Goal: Transaction & Acquisition: Purchase product/service

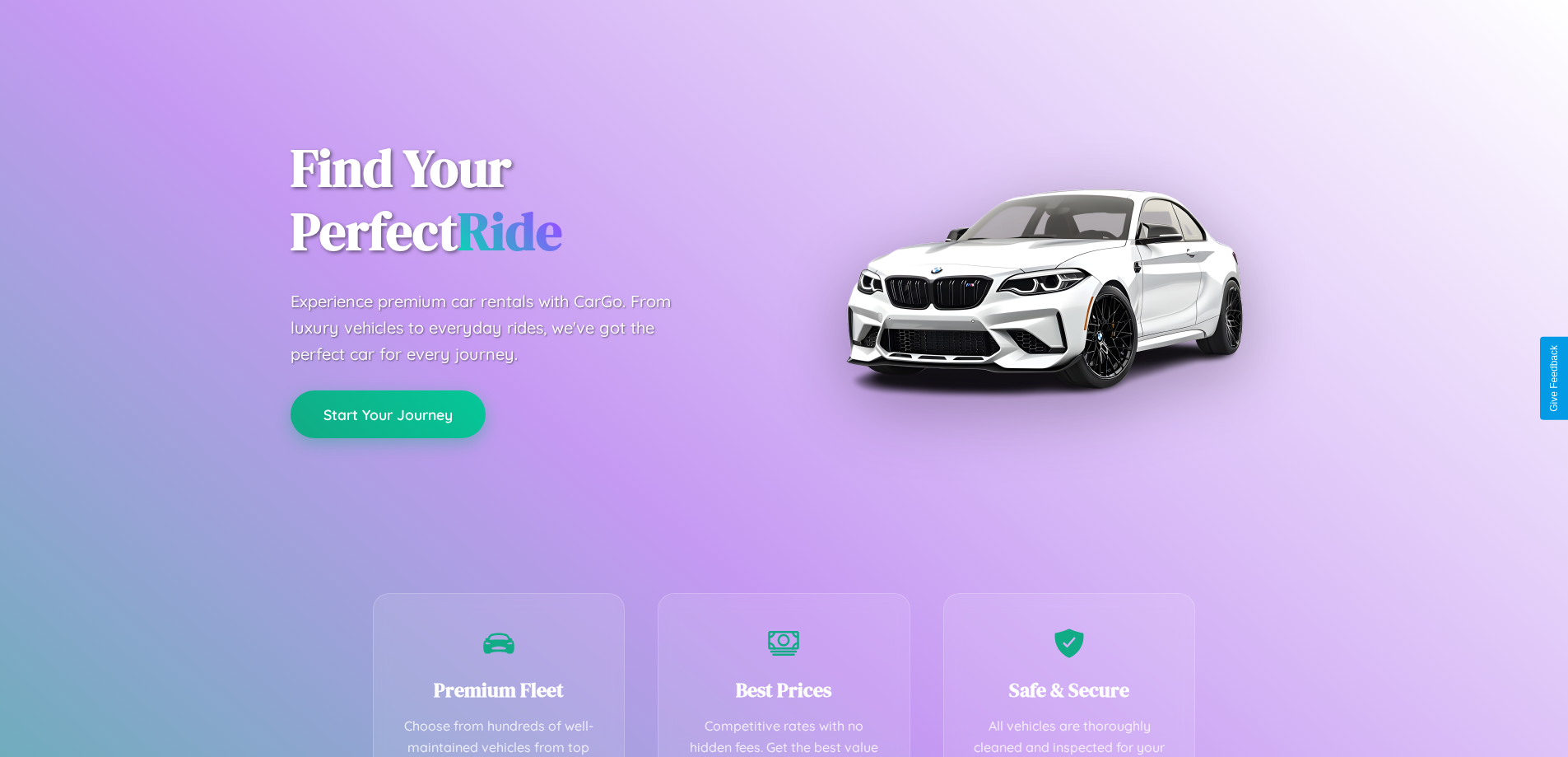
click at [388, 415] on button "Start Your Journey" at bounding box center [388, 415] width 195 height 48
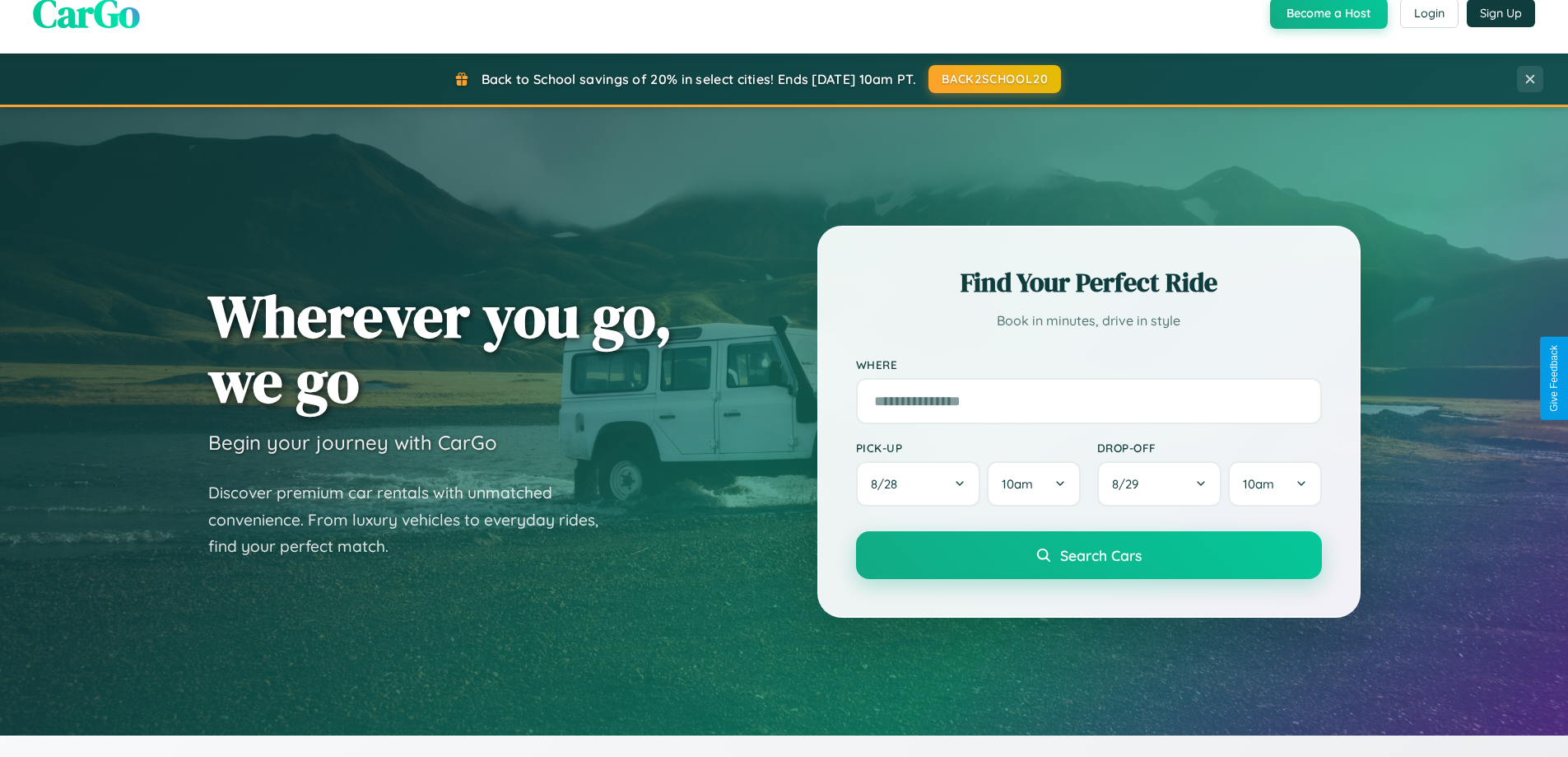
scroll to position [710, 0]
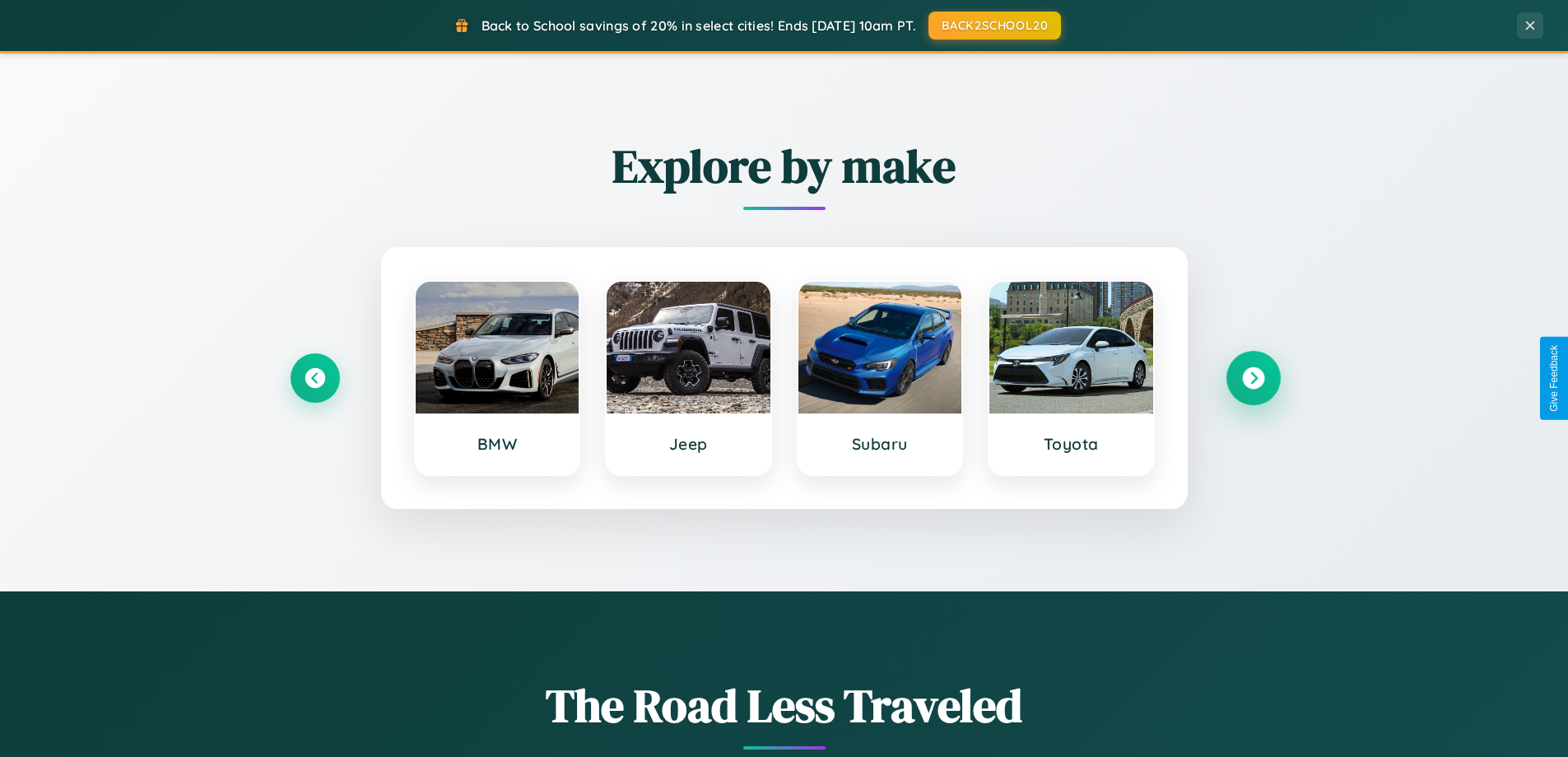
click at [1253, 378] on icon at bounding box center [1253, 378] width 22 height 22
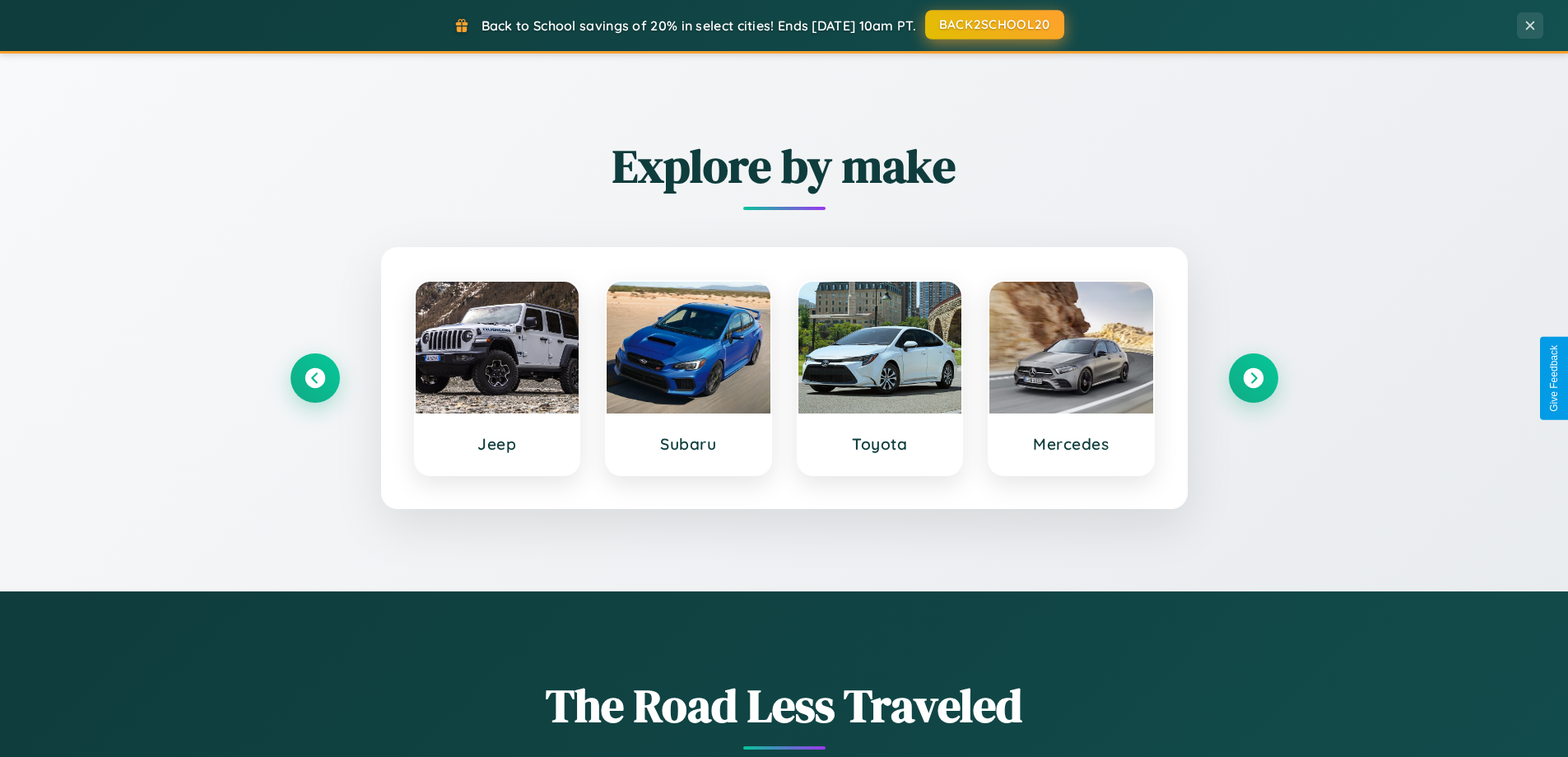
click at [994, 25] on button "BACK2SCHOOL20" at bounding box center [995, 25] width 139 height 30
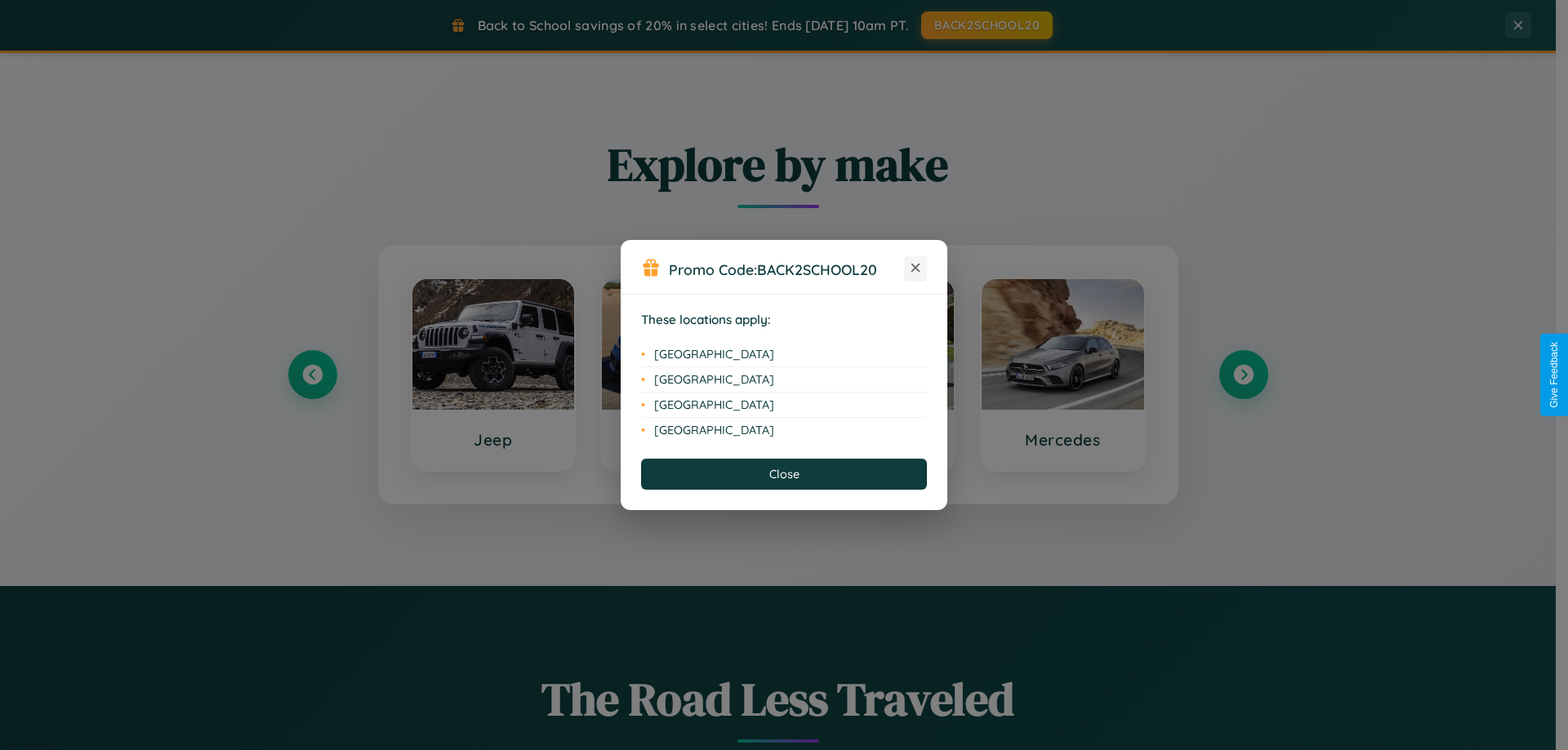
click at [915, 269] on icon at bounding box center [915, 268] width 9 height 9
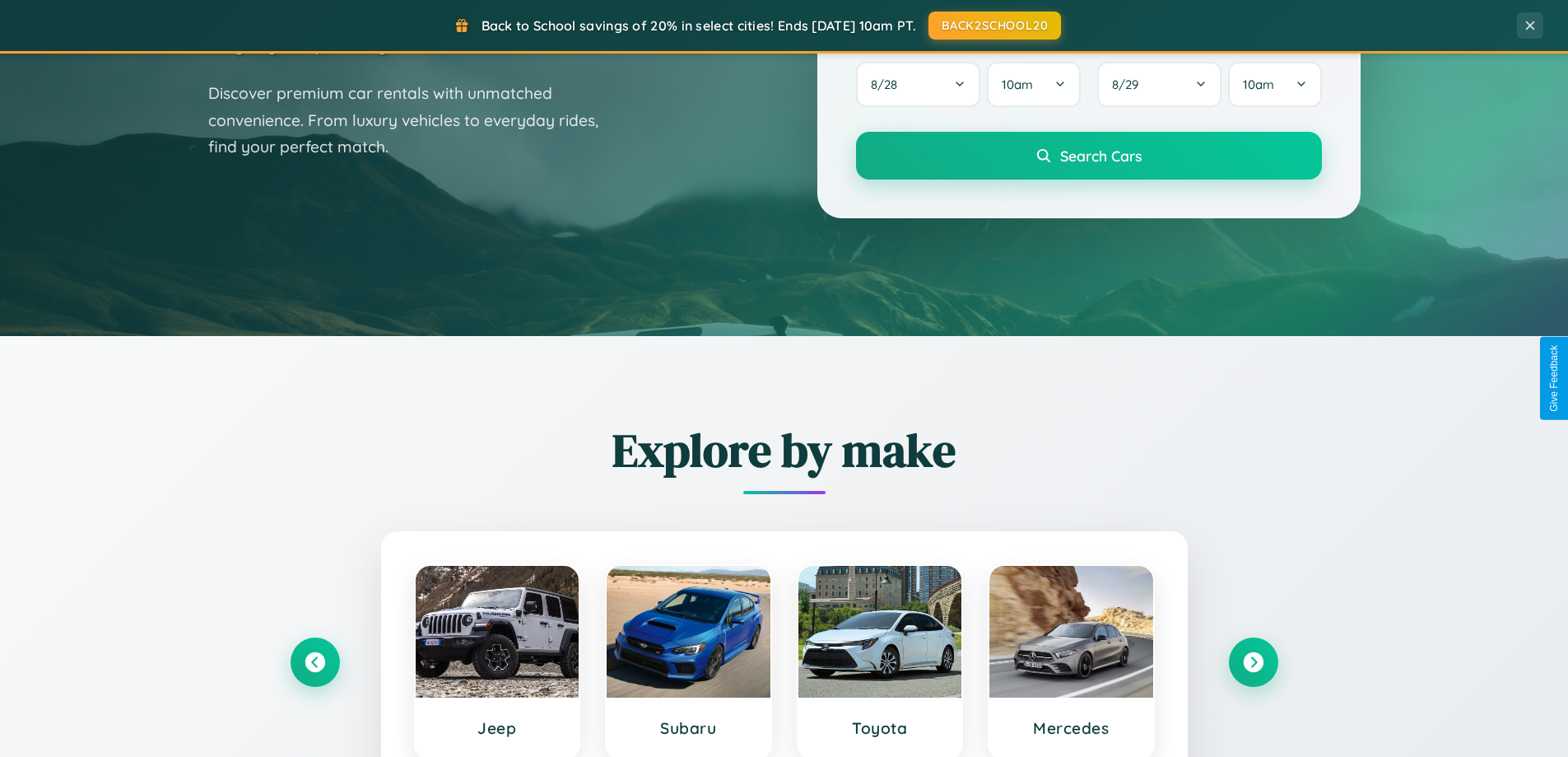
scroll to position [49, 0]
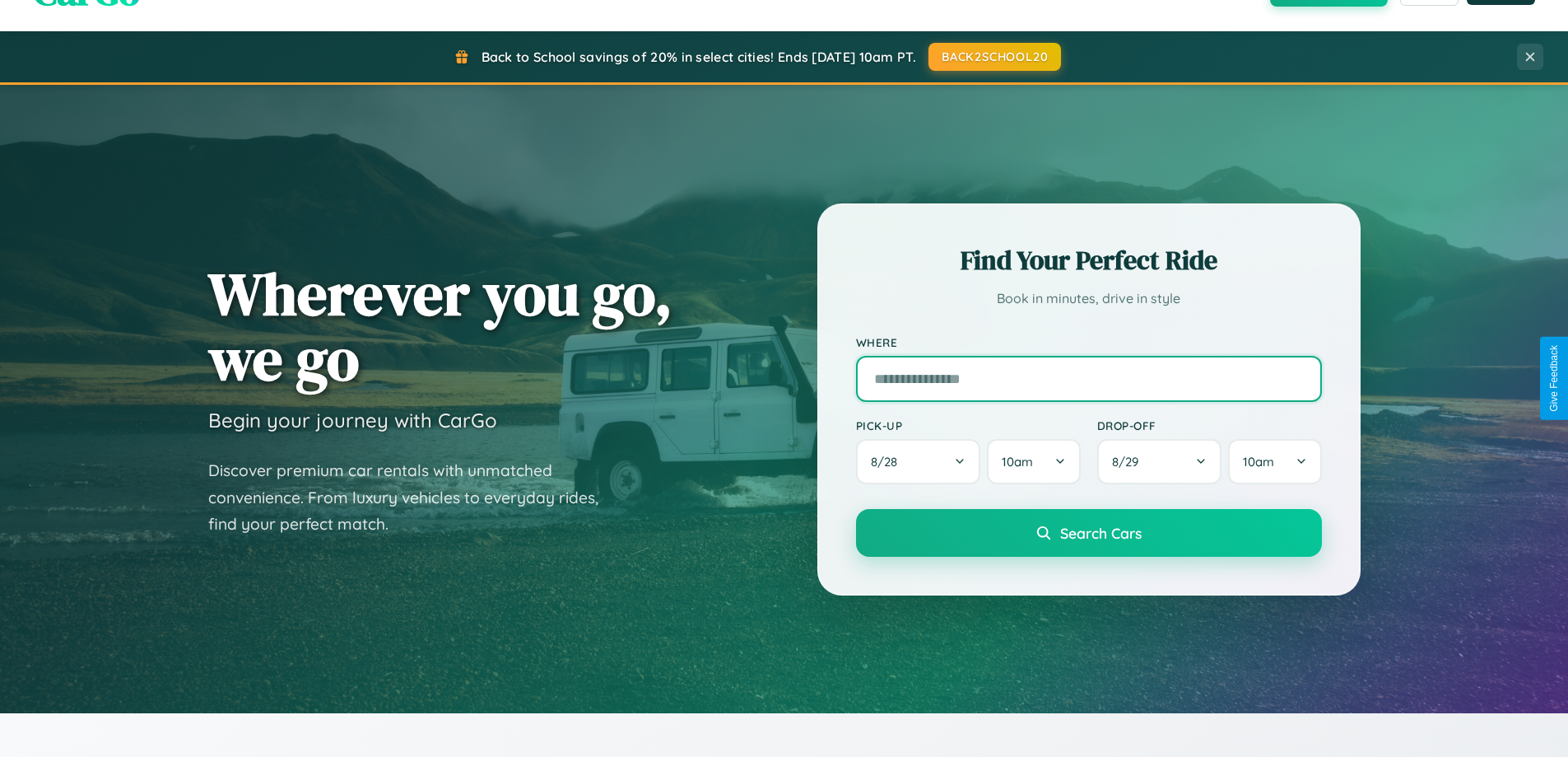
click at [1089, 378] on input "text" at bounding box center [1089, 379] width 466 height 46
type input "******"
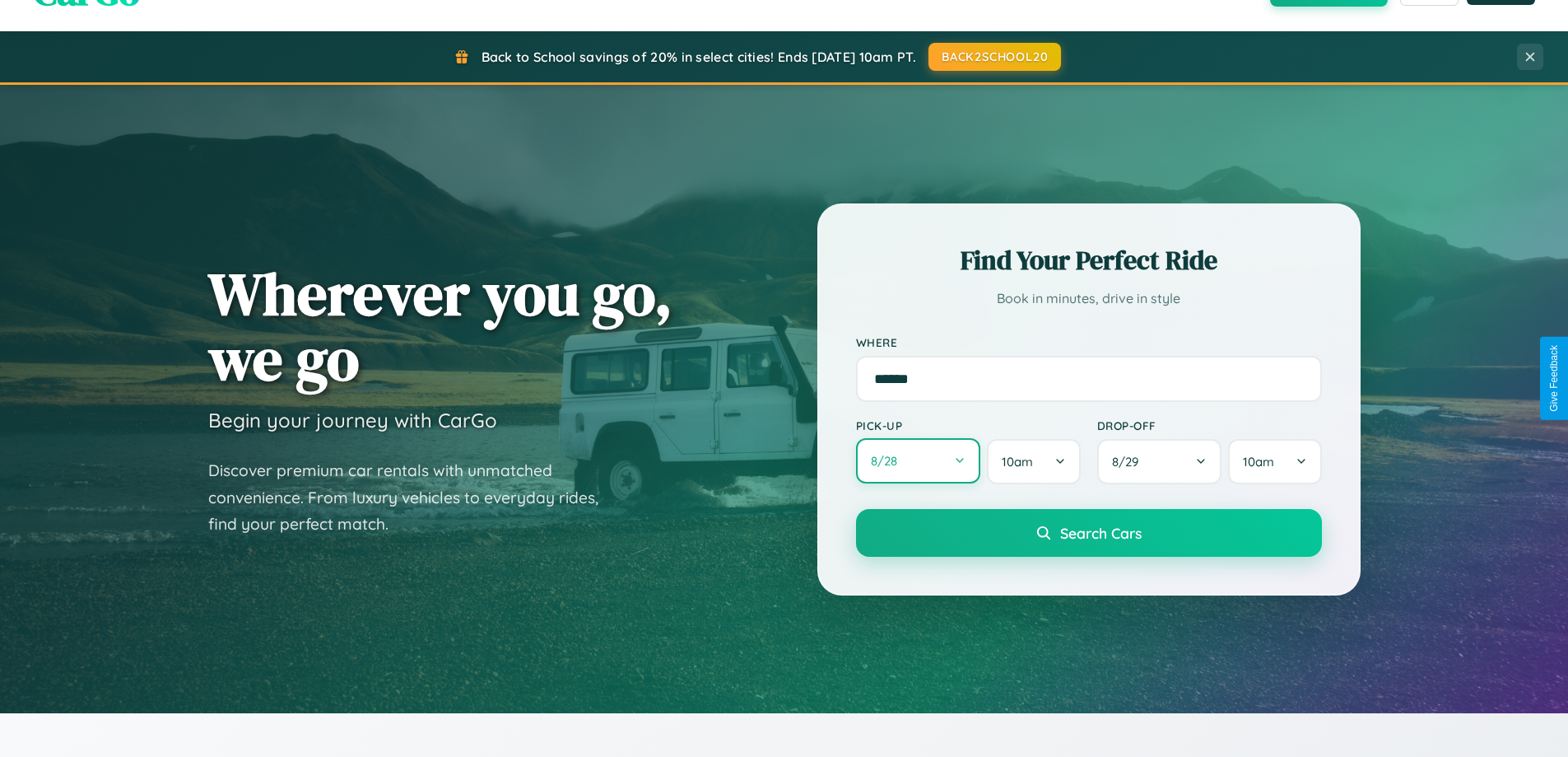
click at [918, 462] on button "8 / 28" at bounding box center [919, 461] width 125 height 45
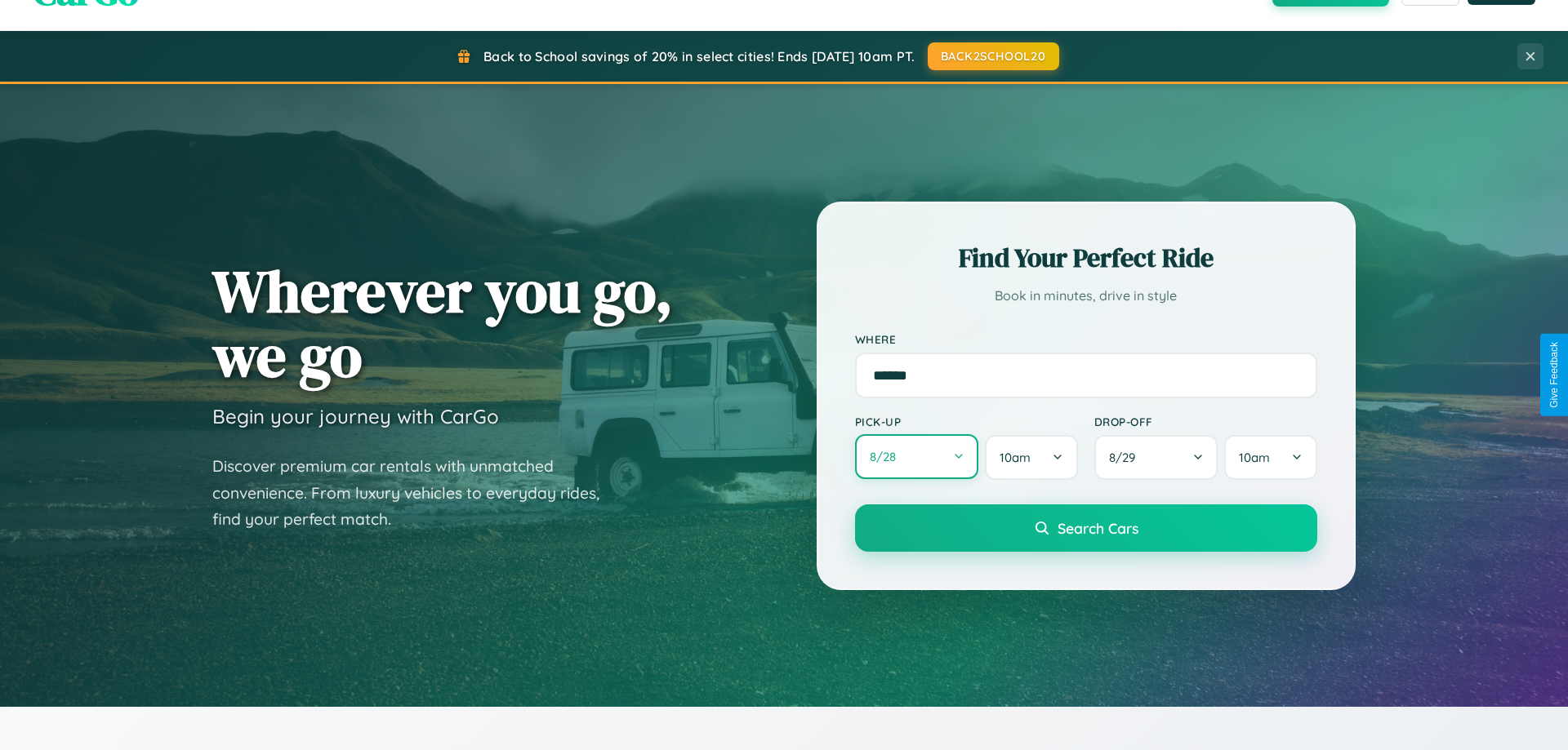
select select "*"
select select "****"
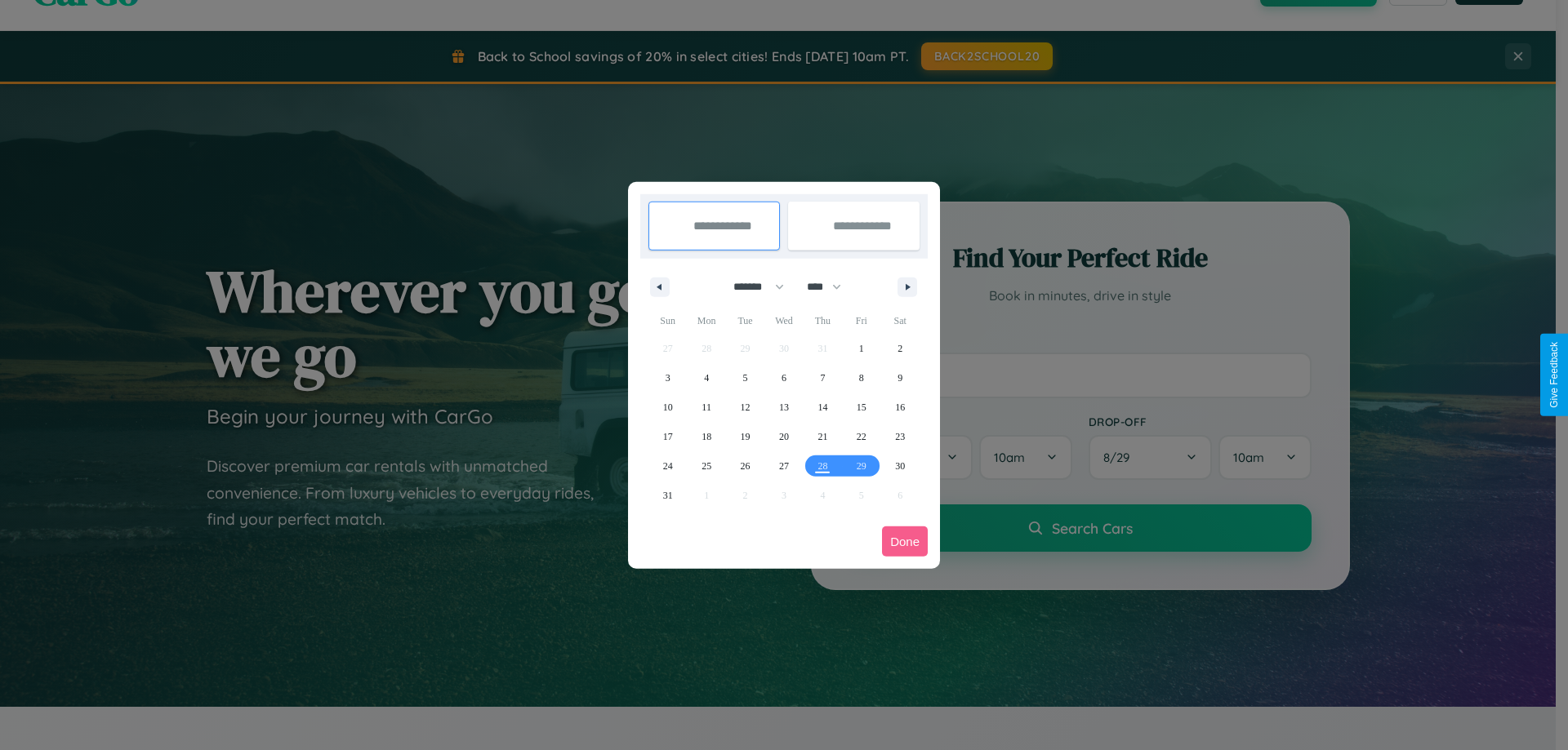
drag, startPoint x: 751, startPoint y: 287, endPoint x: 784, endPoint y: 327, distance: 51.9
click at [751, 287] on select "******* ******** ***** ***** *** **** **** ****** ********* ******* ******** **…" at bounding box center [756, 287] width 70 height 27
select select "*"
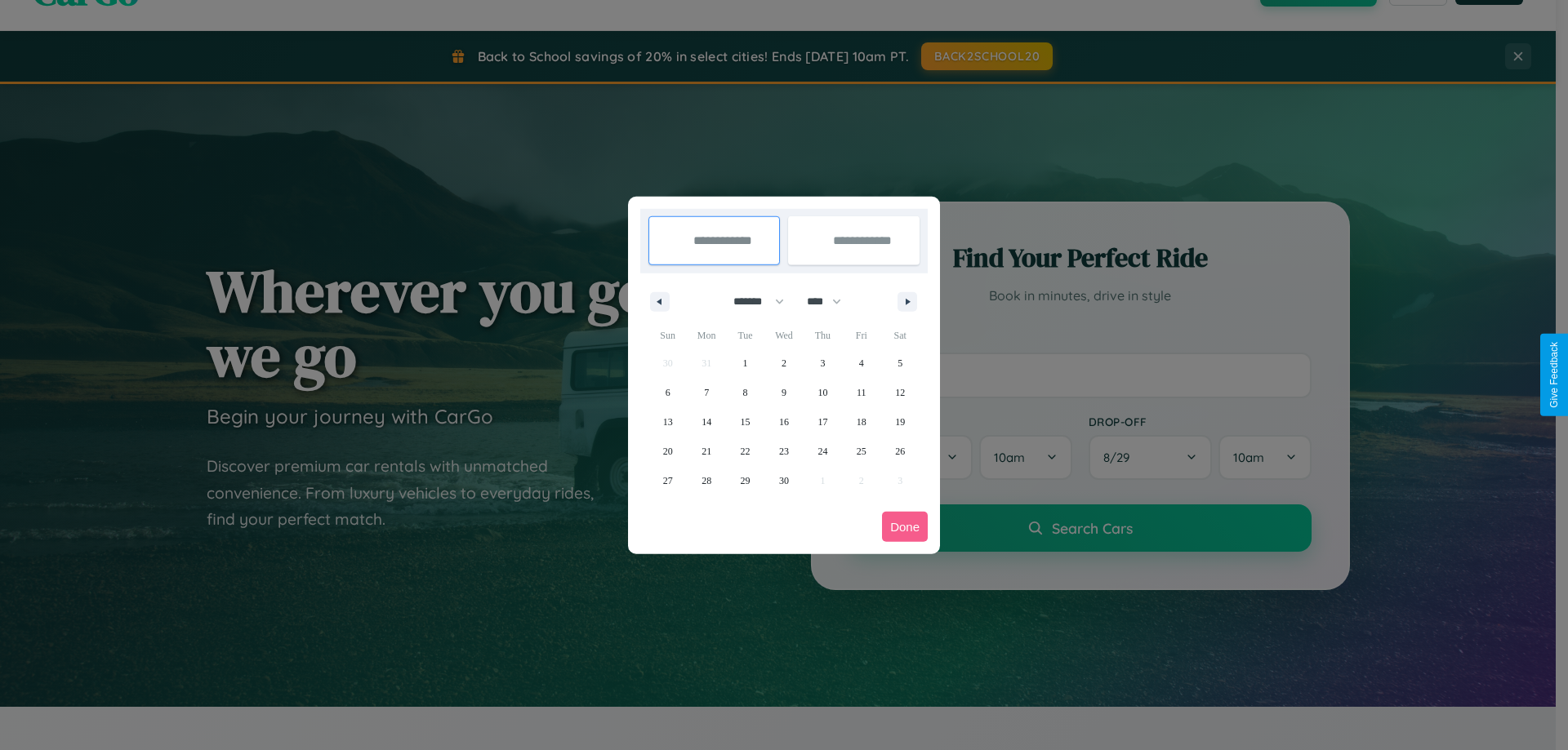
drag, startPoint x: 831, startPoint y: 301, endPoint x: 784, endPoint y: 327, distance: 53.7
click at [831, 301] on select "**** **** **** **** **** **** **** **** **** **** **** **** **** **** **** ****…" at bounding box center [824, 302] width 49 height 27
select select "****"
click at [706, 392] on span "6" at bounding box center [706, 392] width 5 height 30
type input "**********"
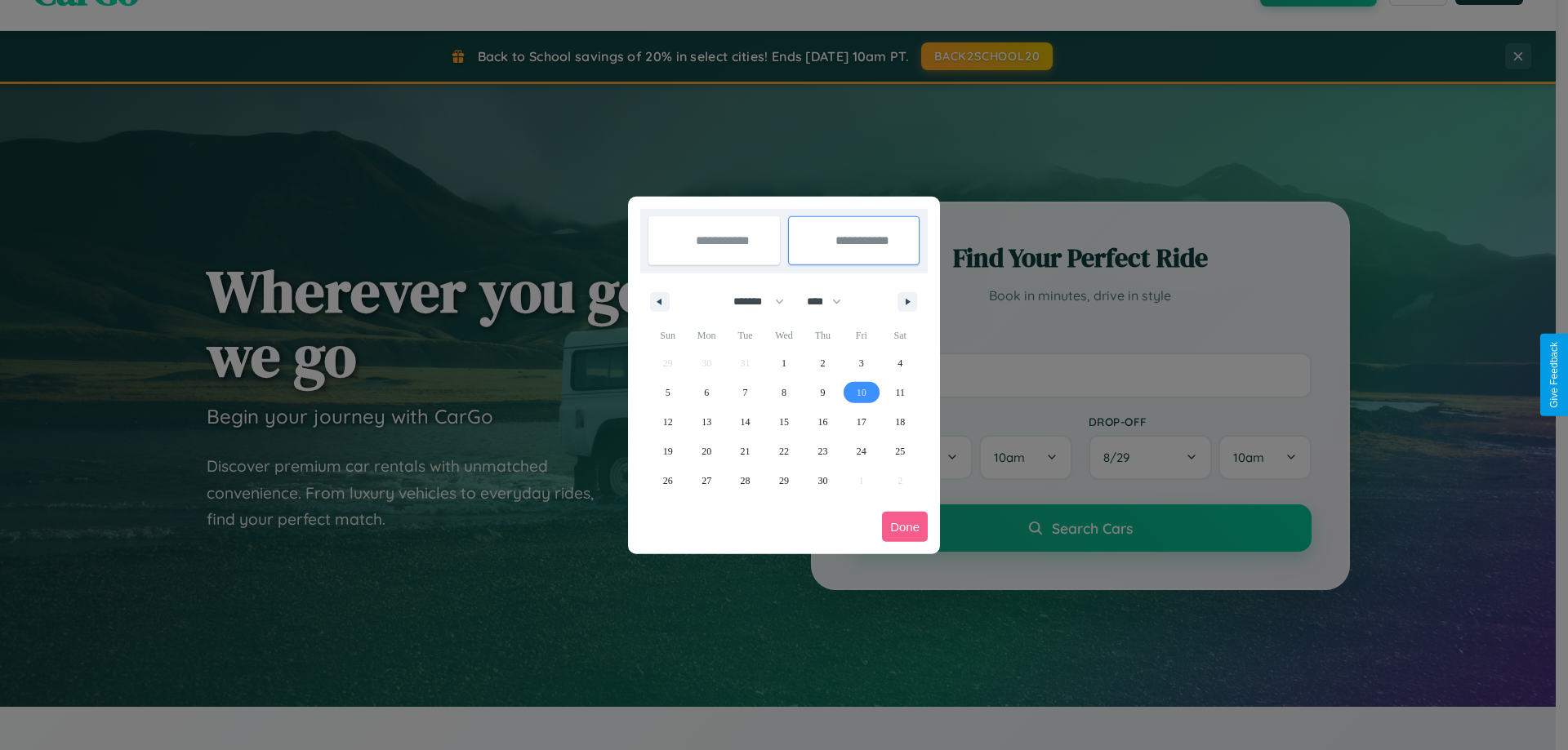
click at [861, 392] on span "10" at bounding box center [862, 392] width 10 height 30
type input "**********"
click at [904, 526] on button "Done" at bounding box center [905, 527] width 46 height 31
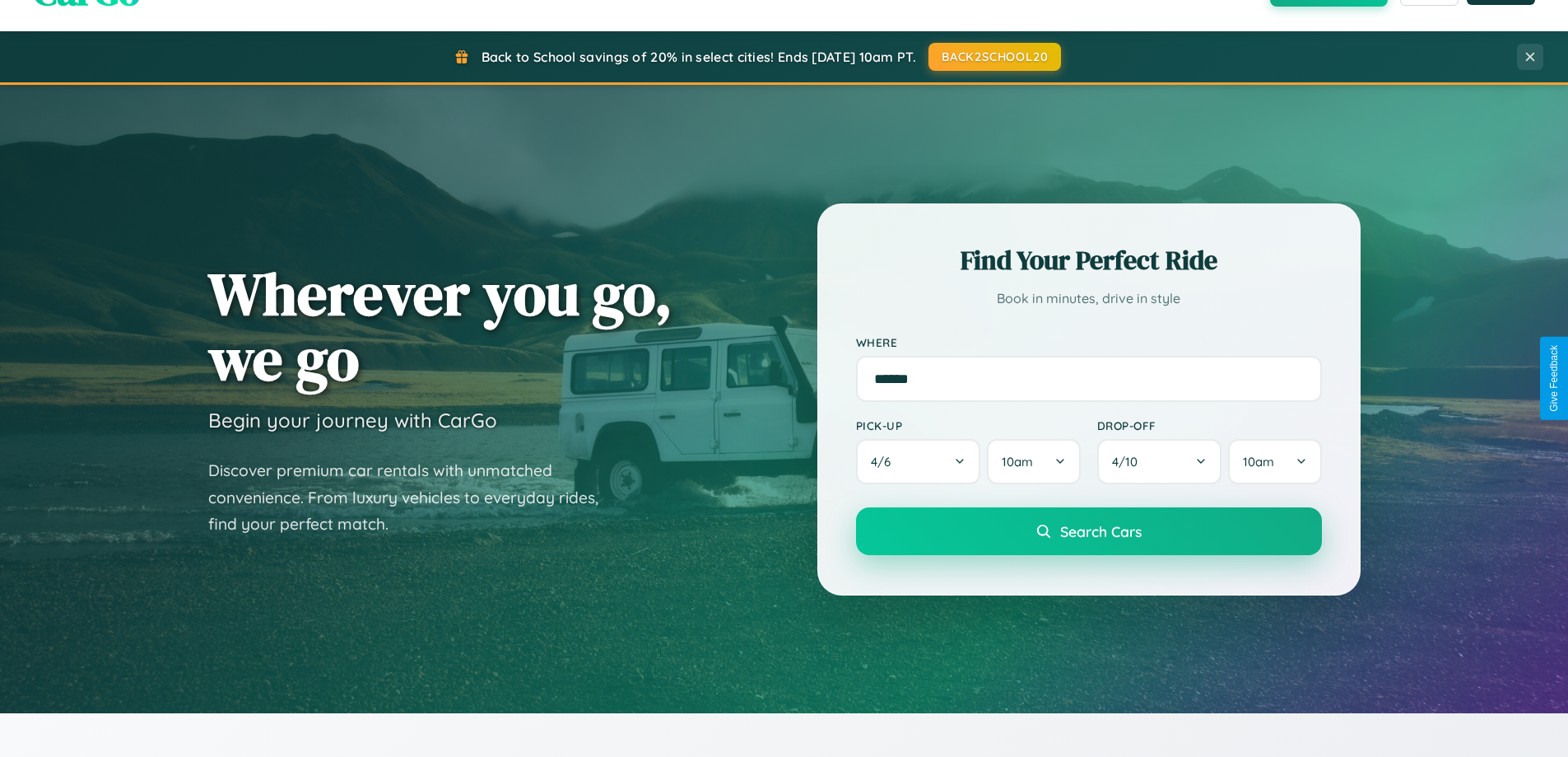
click at [1089, 531] on span "Search Cars" at bounding box center [1101, 531] width 81 height 18
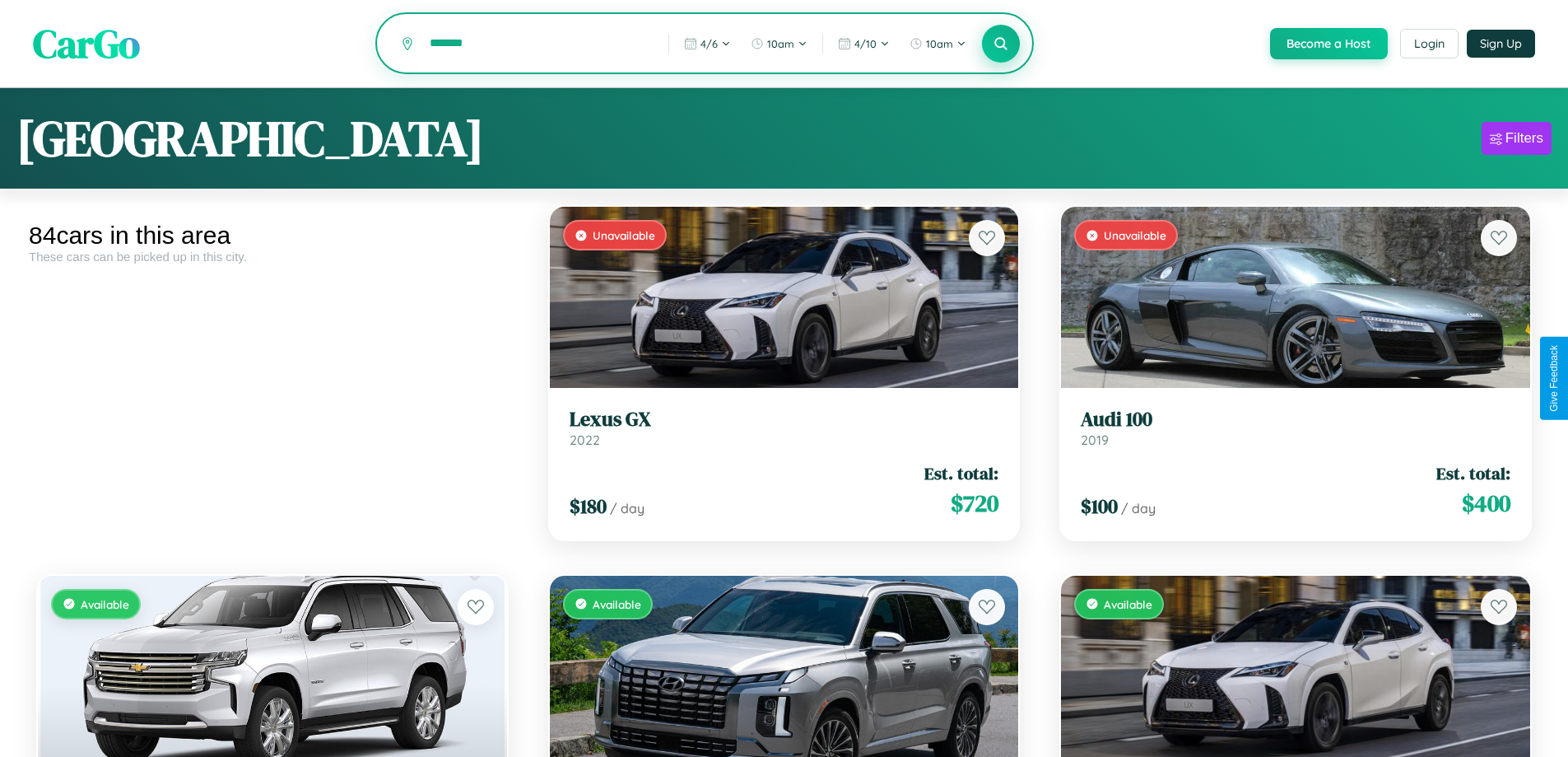
type input "*******"
click at [1000, 45] on icon at bounding box center [1002, 43] width 15 height 15
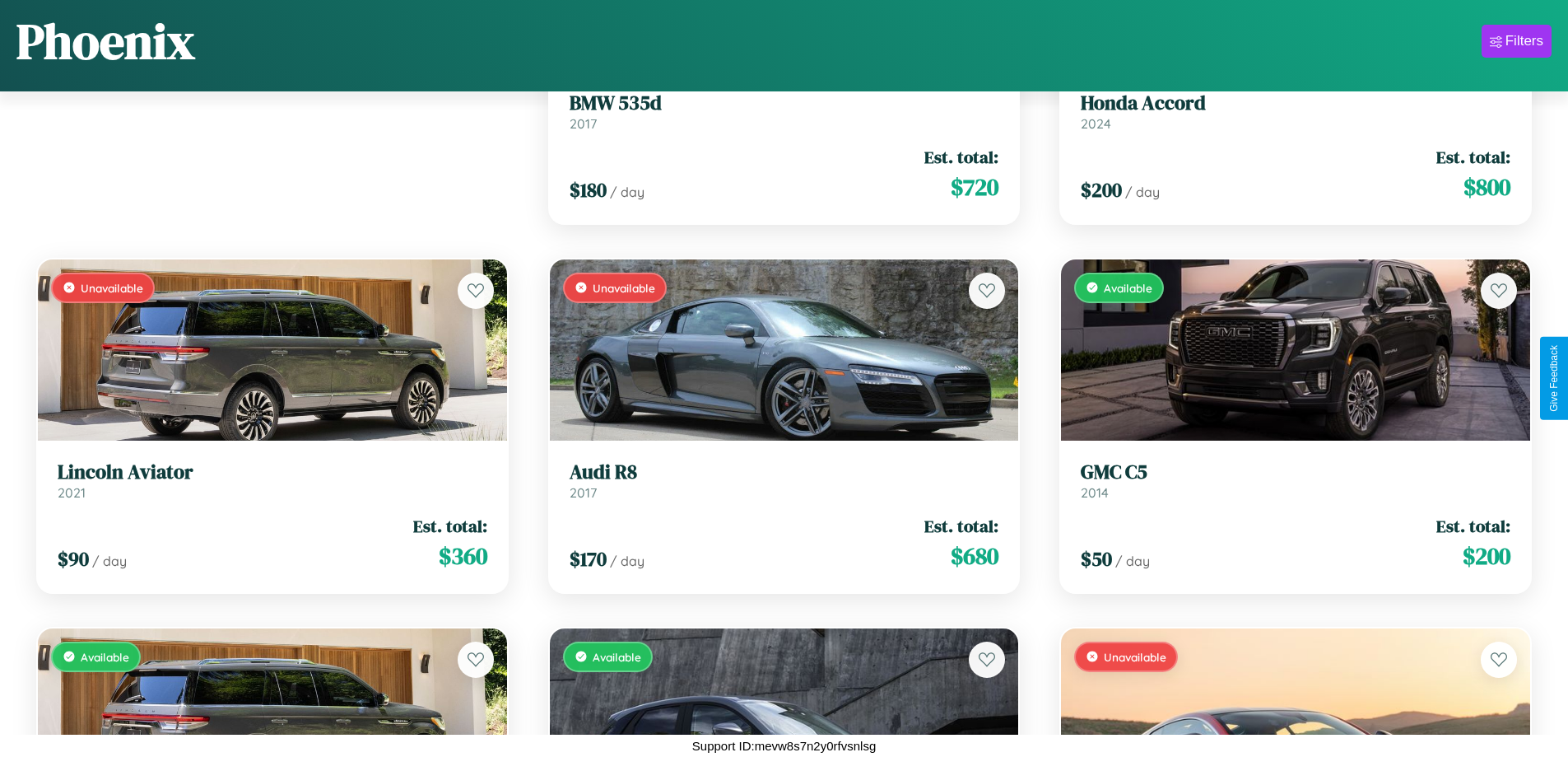
scroll to position [232, 0]
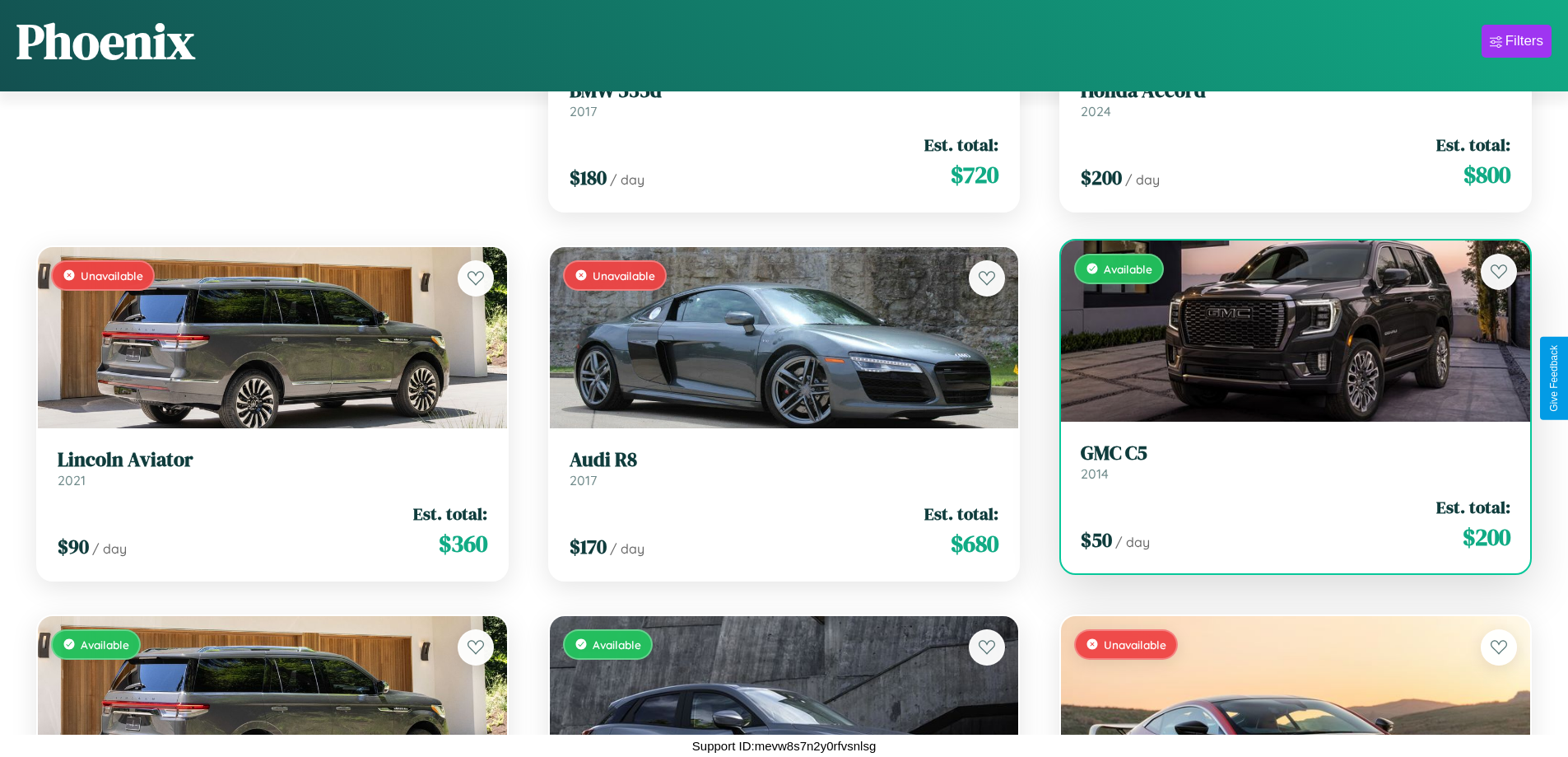
click at [1285, 464] on link "GMC C5 2014" at bounding box center [1295, 461] width 430 height 40
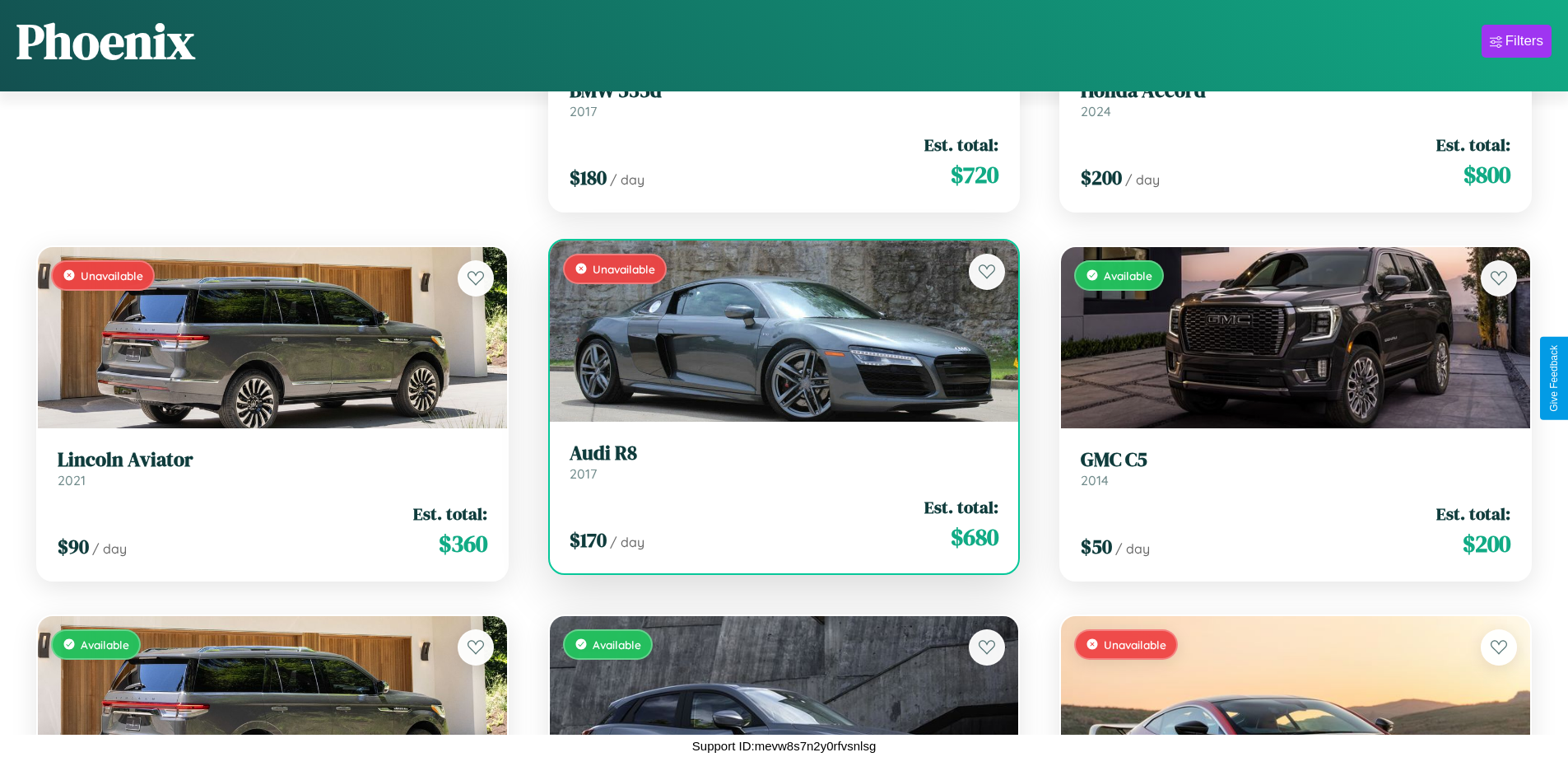
scroll to position [970, 0]
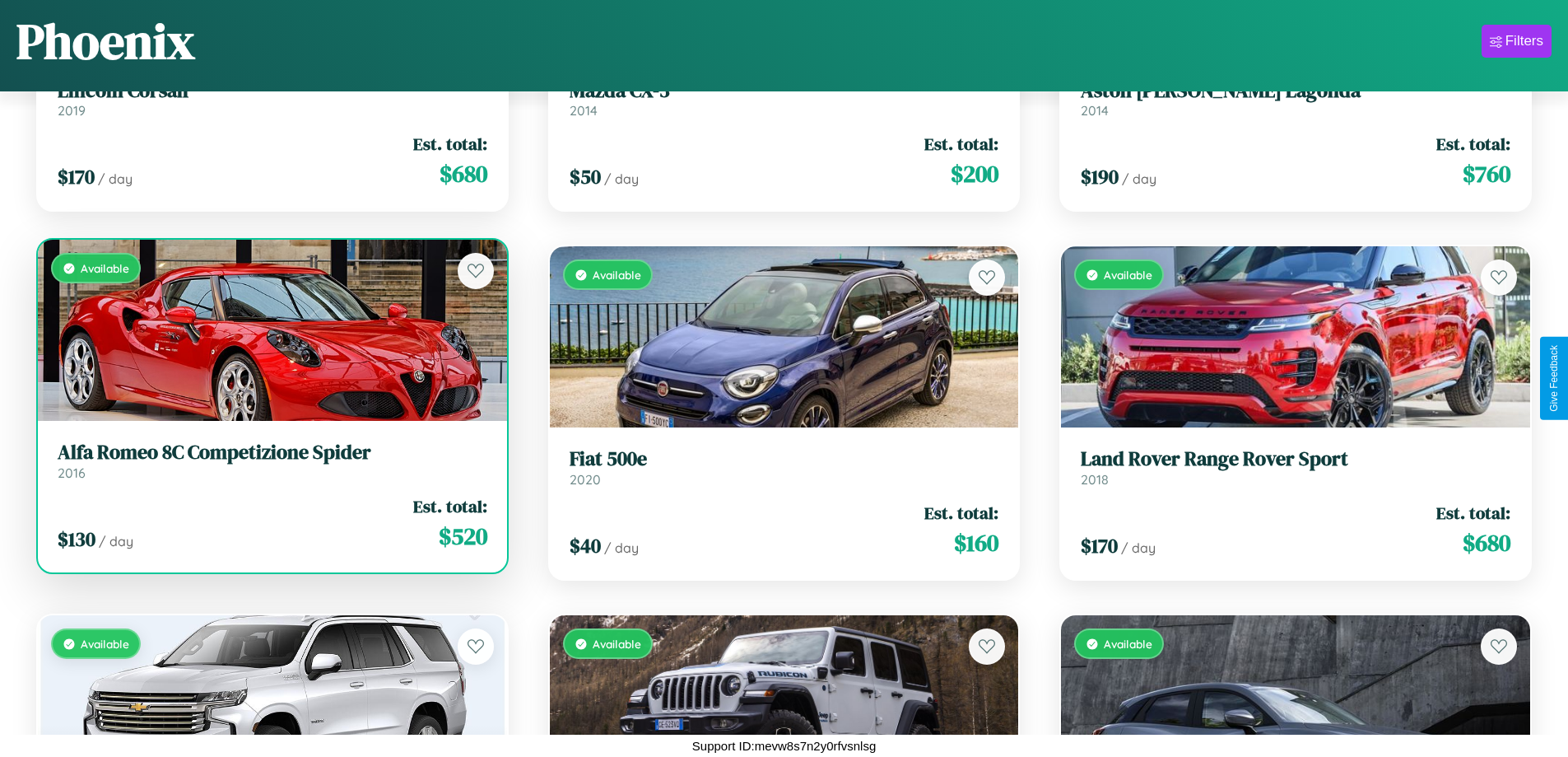
click at [270, 467] on link "Alfa Romeo 8C Competizione Spider 2016" at bounding box center [272, 461] width 430 height 40
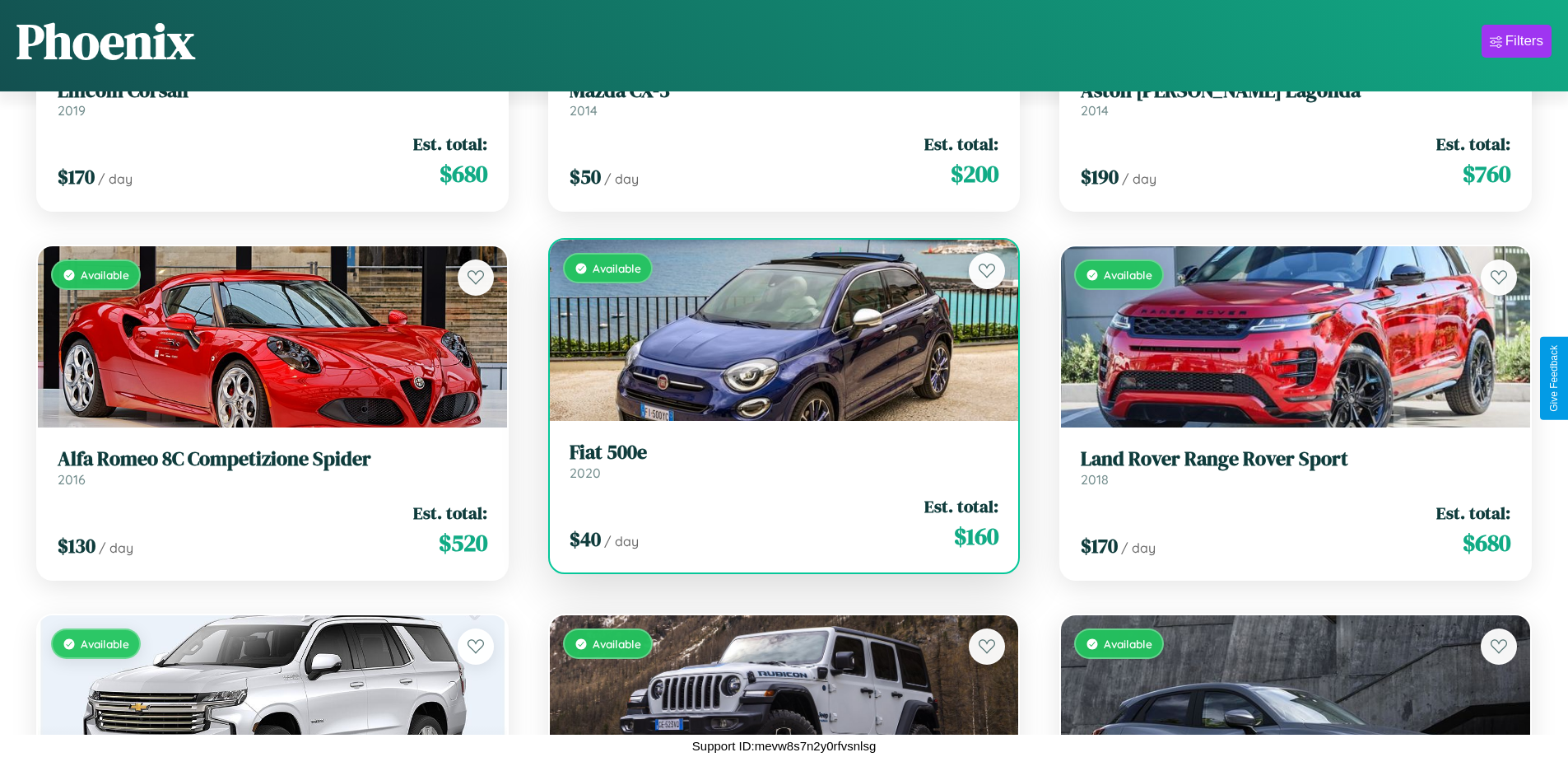
scroll to position [1707, 0]
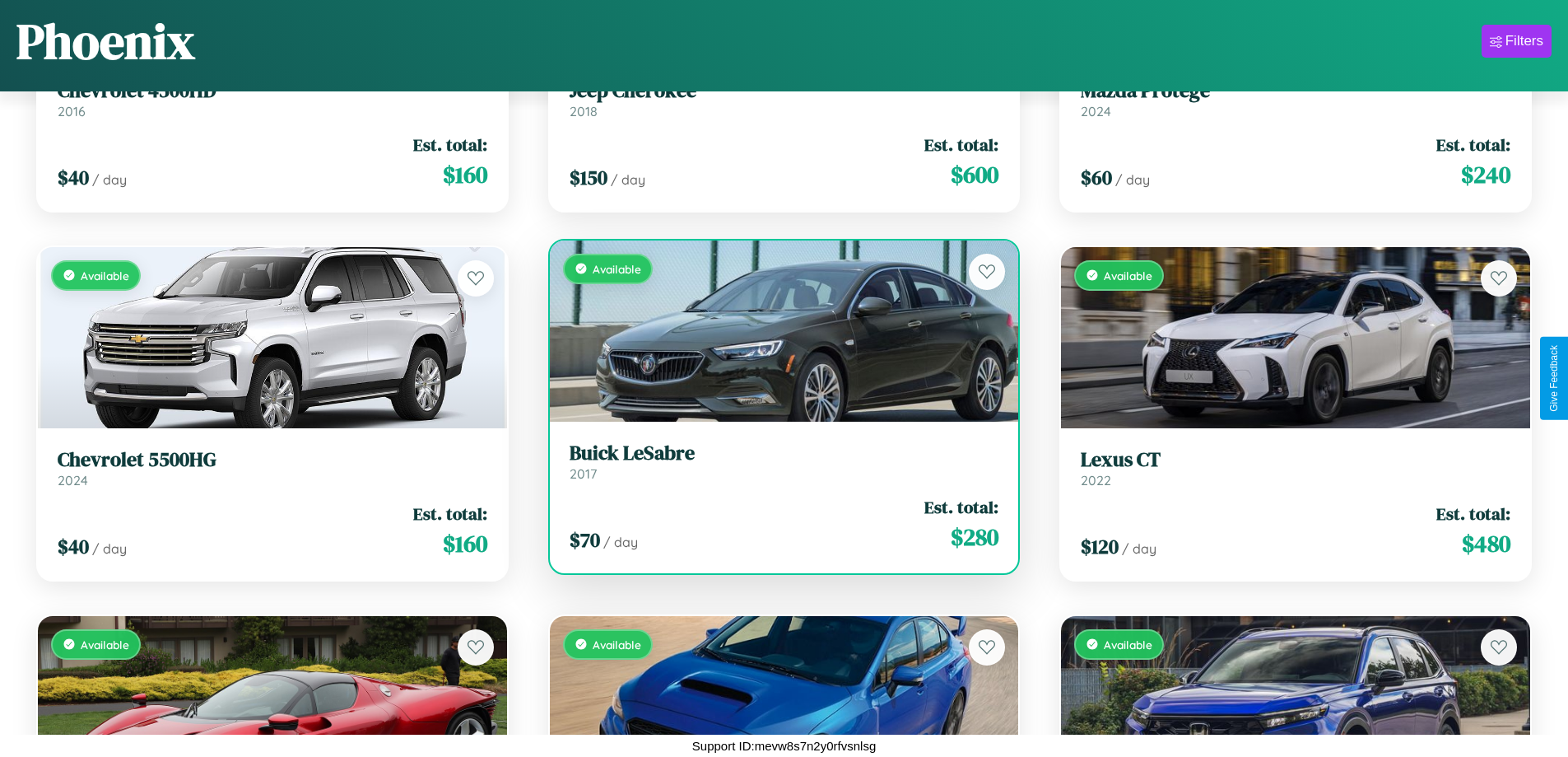
click at [777, 462] on h3 "Buick LeSabre" at bounding box center [784, 453] width 430 height 24
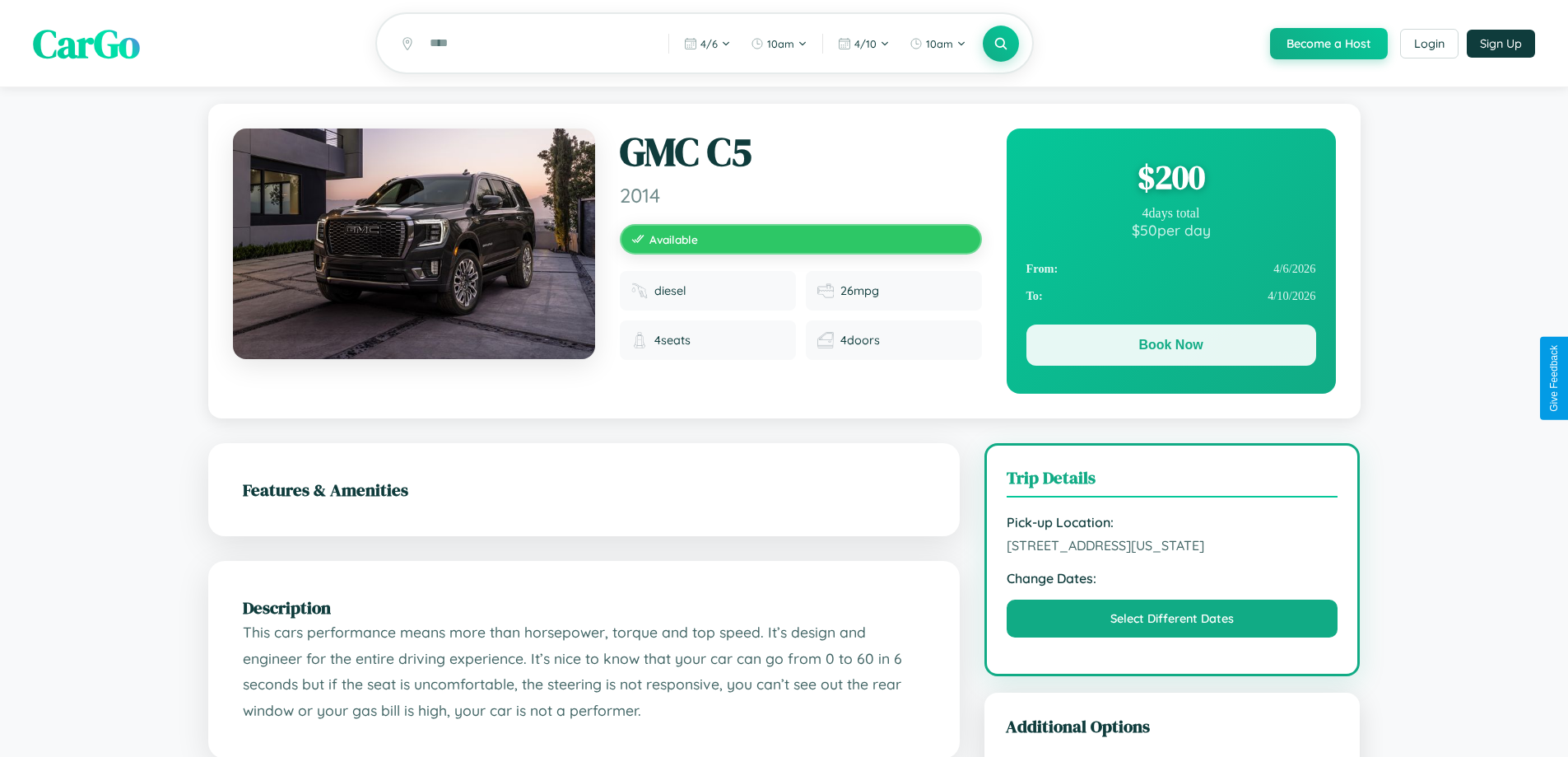
click at [1171, 348] on button "Book Now" at bounding box center [1172, 345] width 290 height 41
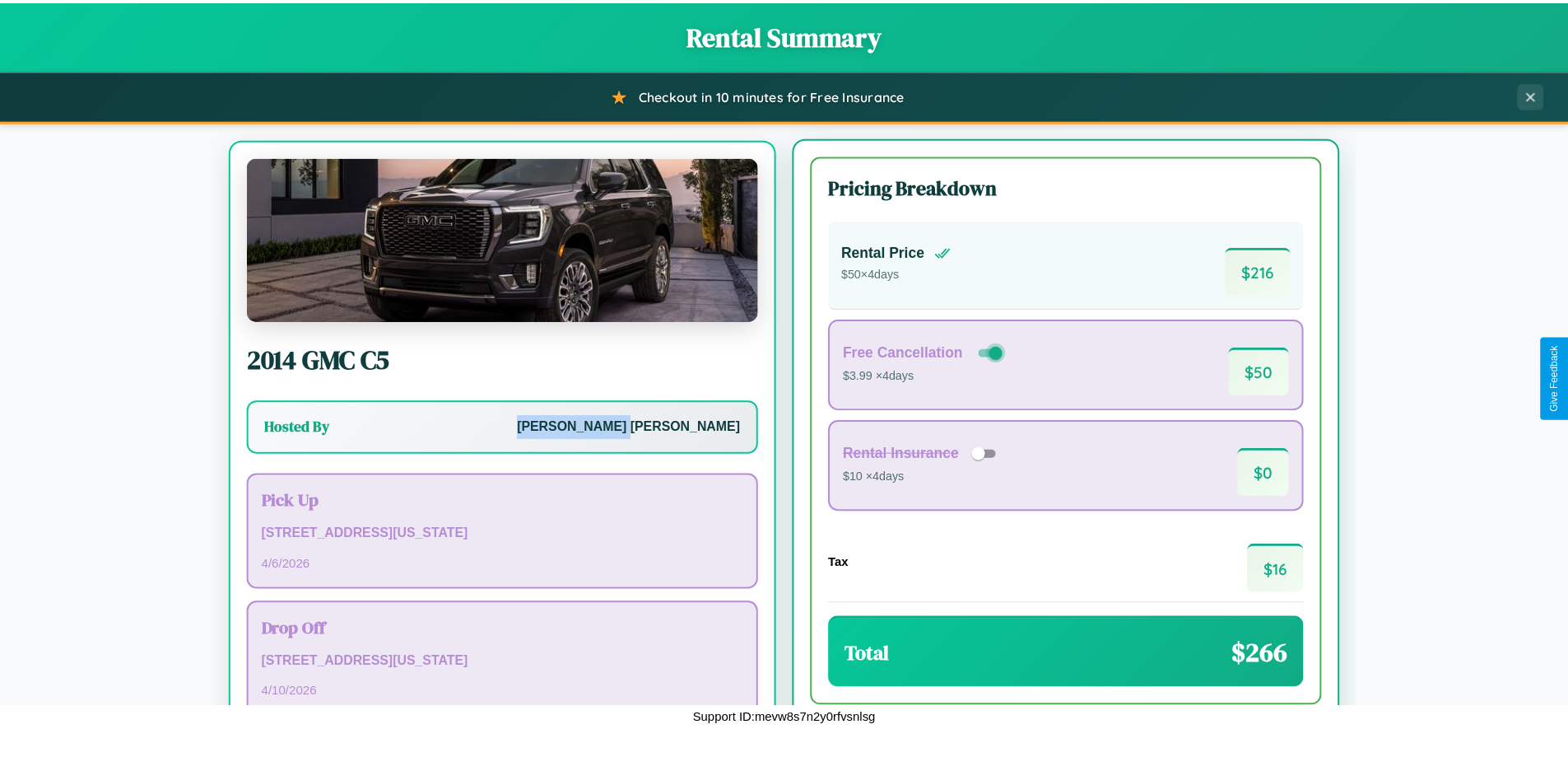
scroll to position [76, 0]
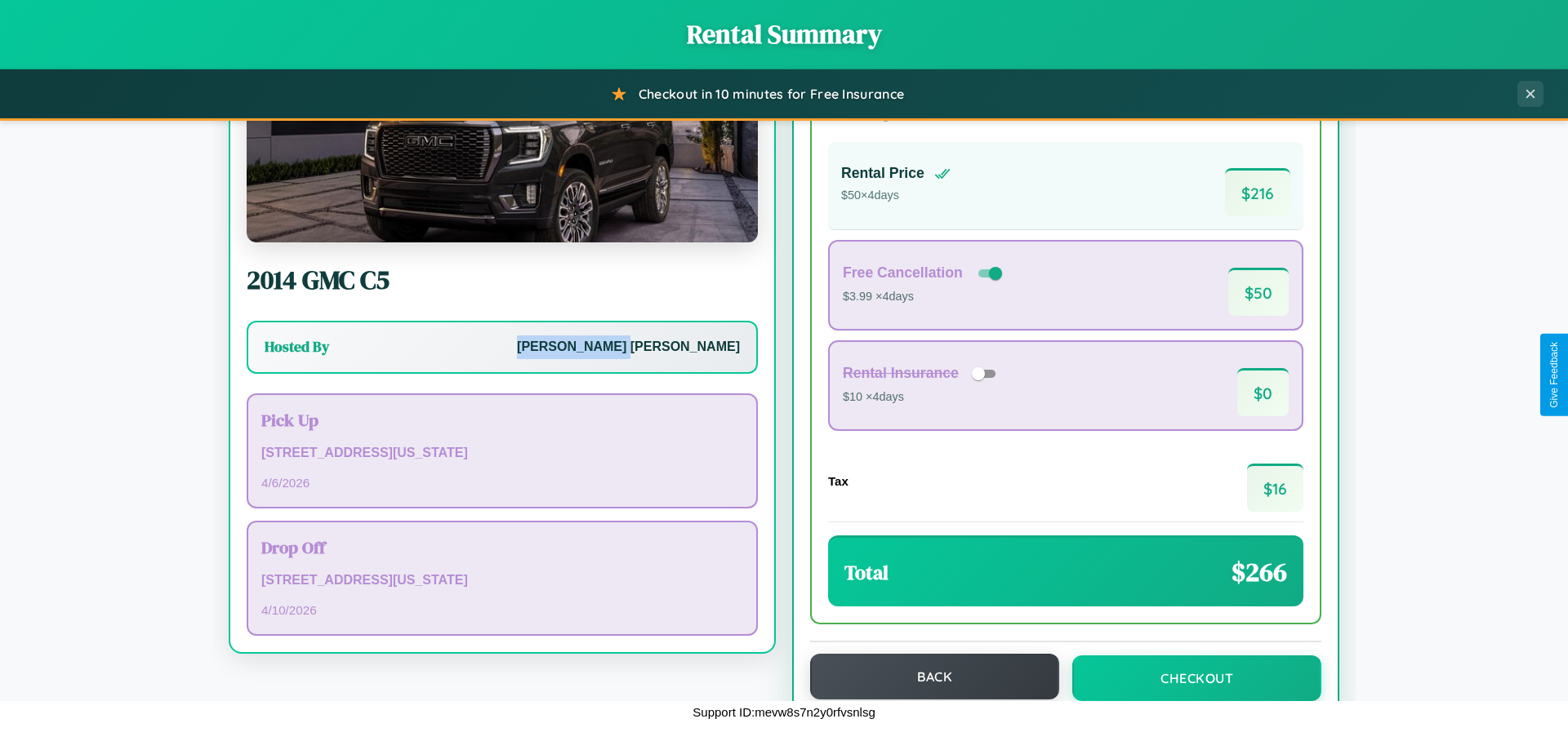
click at [927, 677] on button "Back" at bounding box center [934, 677] width 249 height 46
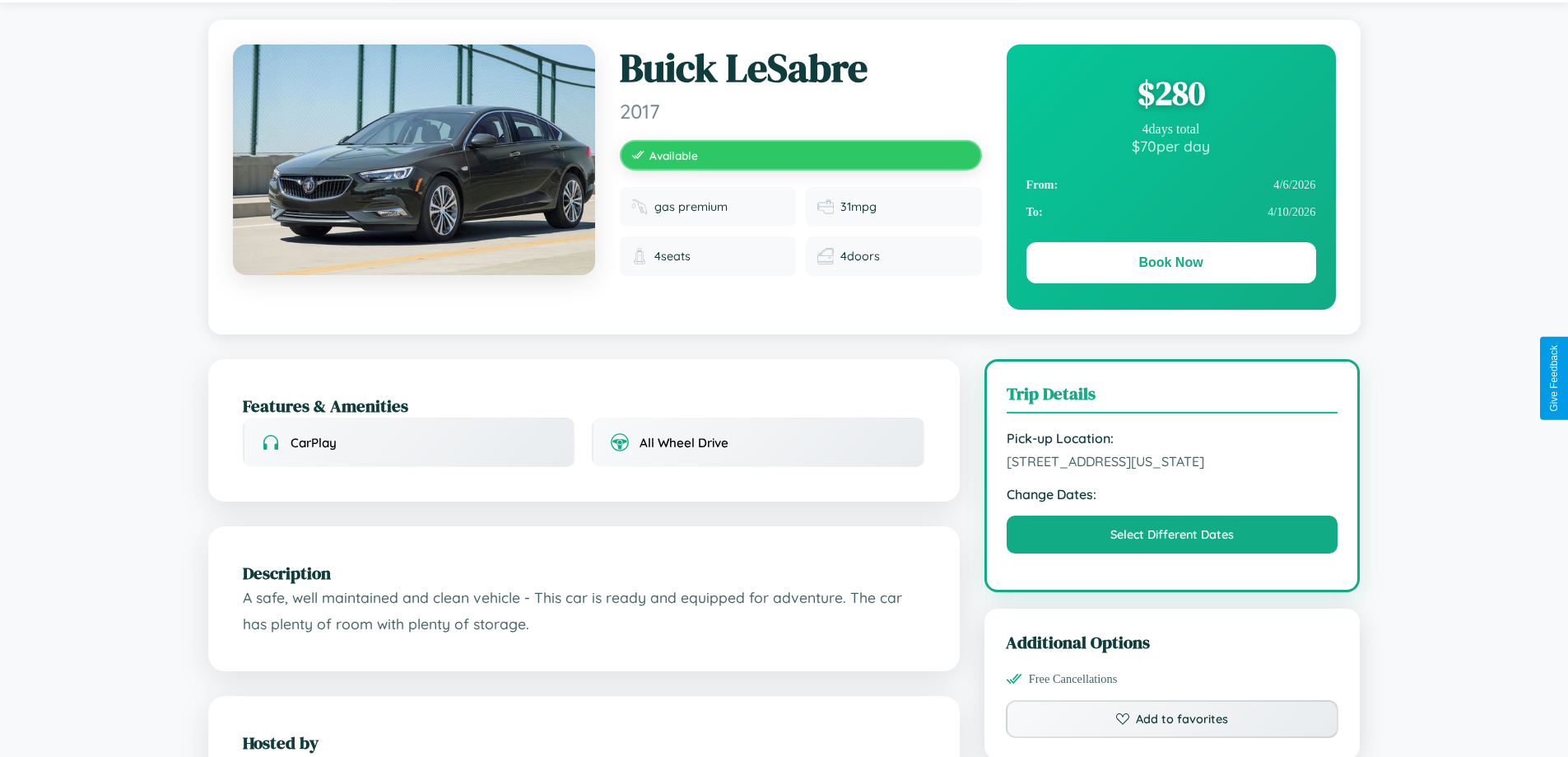
scroll to position [444, 0]
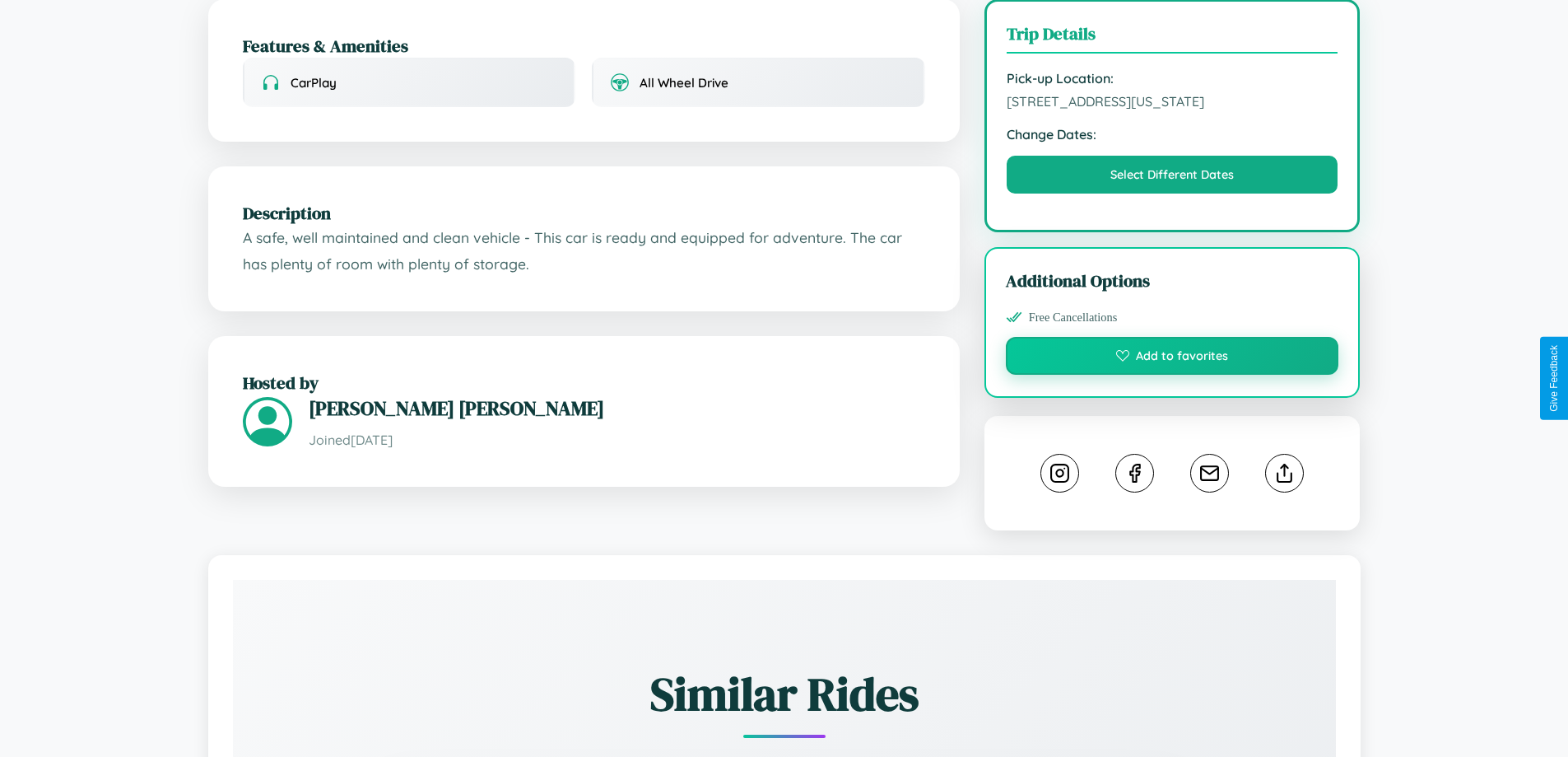
click at [1173, 375] on button "Add to favorites" at bounding box center [1173, 356] width 334 height 38
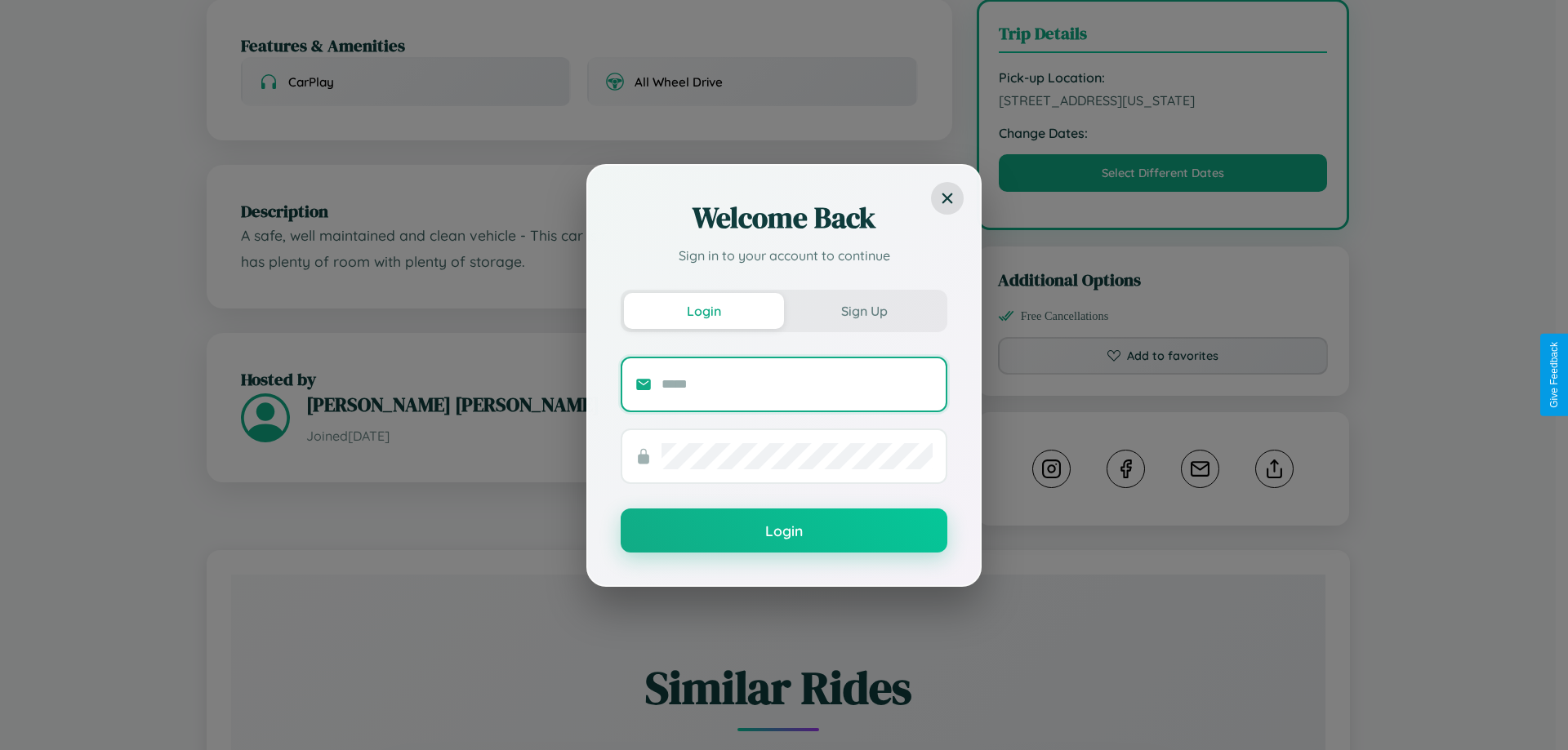
click at [797, 384] on input "text" at bounding box center [796, 384] width 271 height 26
type input "**********"
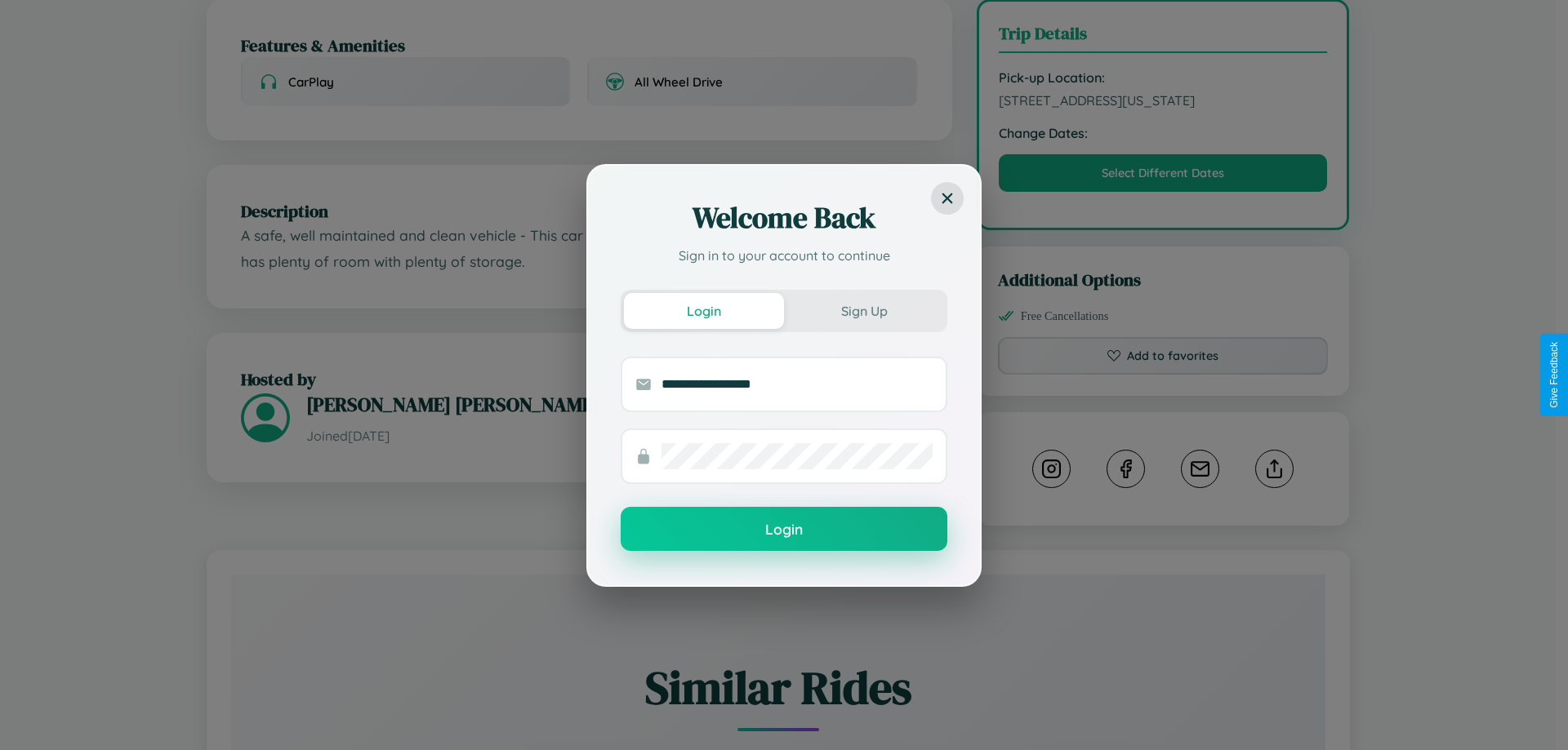
click at [784, 529] on button "Login" at bounding box center [784, 529] width 327 height 44
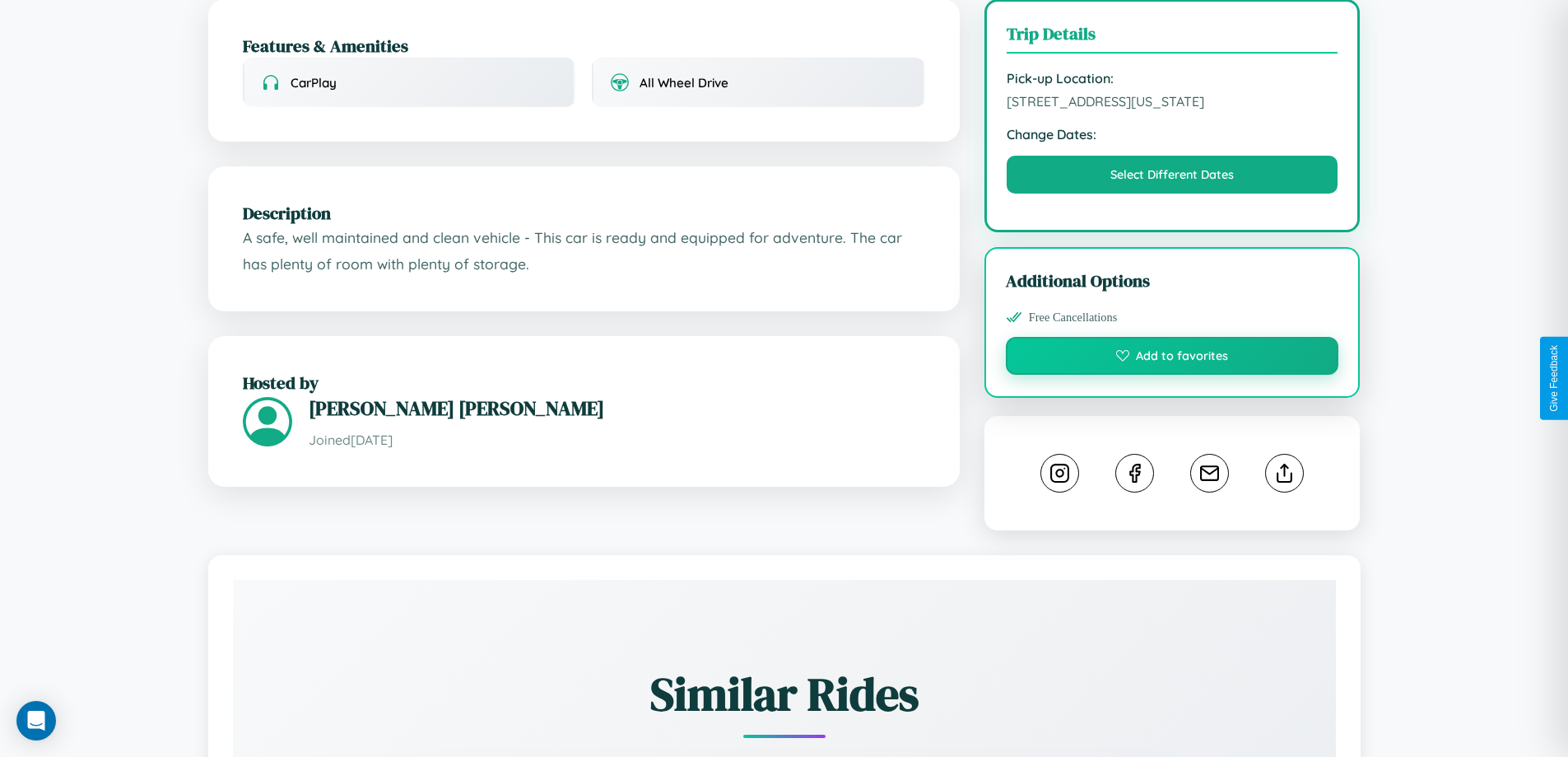
click at [1173, 375] on button "Add to favorites" at bounding box center [1173, 356] width 334 height 38
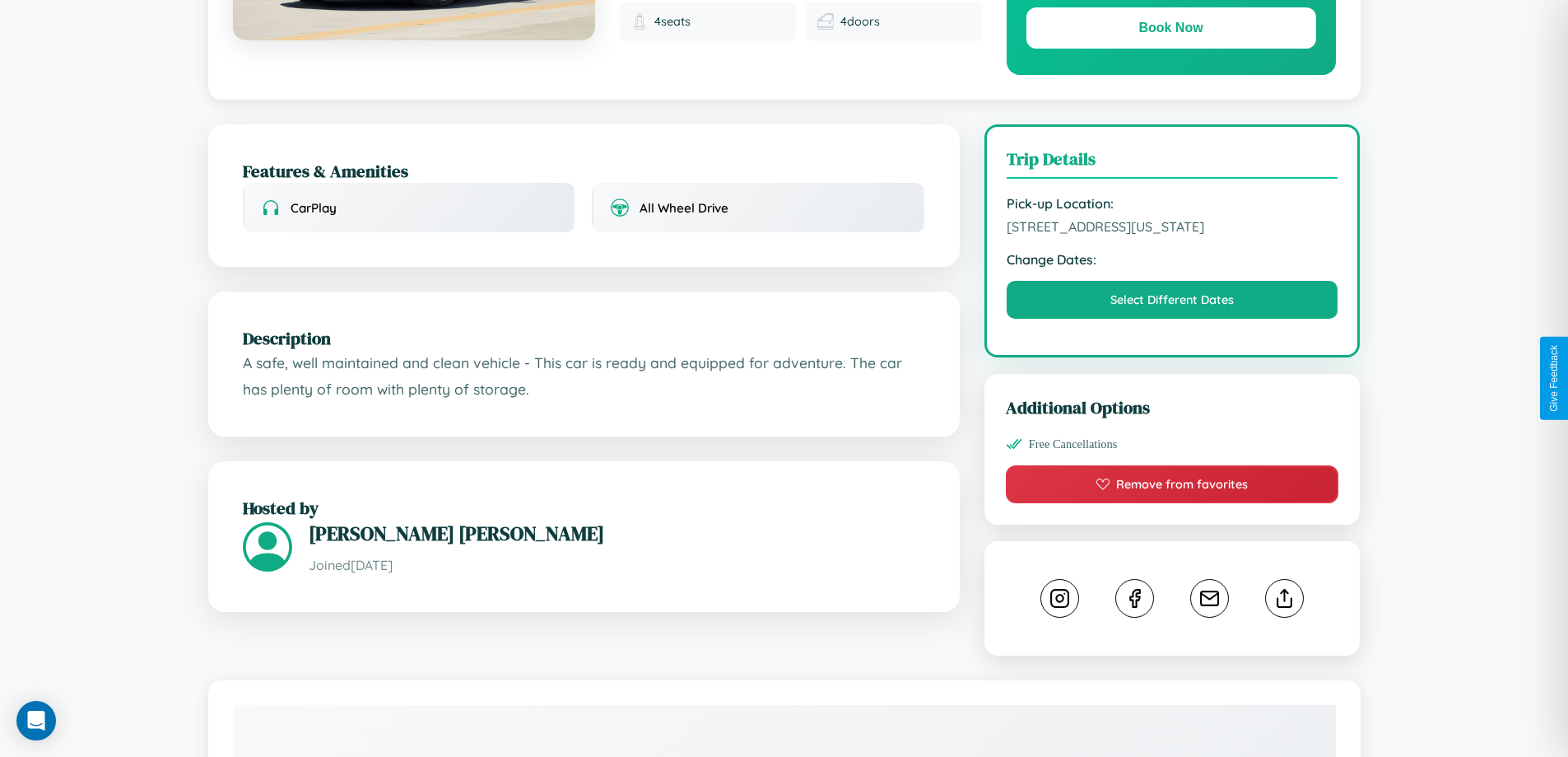
scroll to position [558, 0]
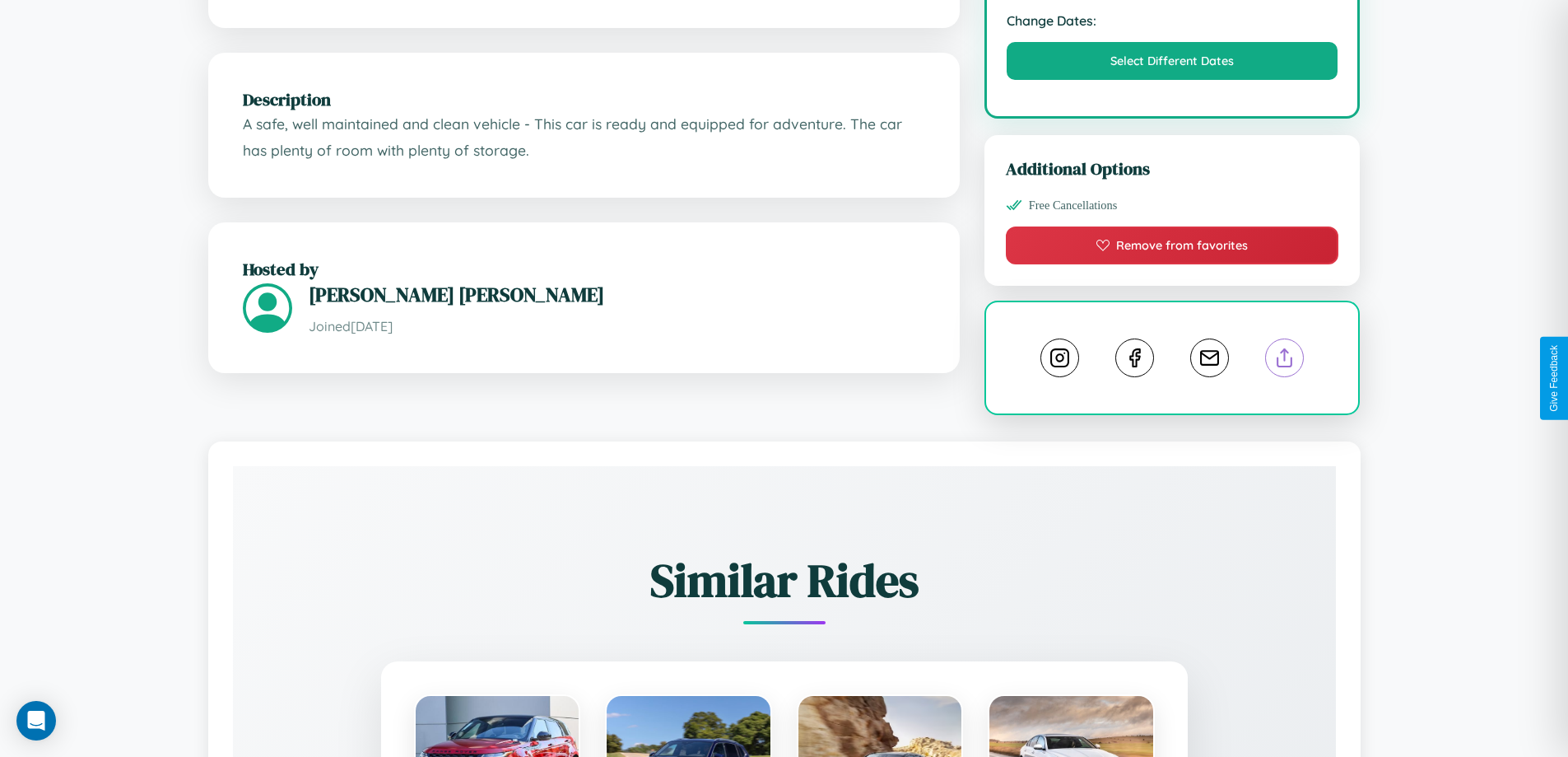
click at [1285, 360] on line at bounding box center [1285, 354] width 0 height 11
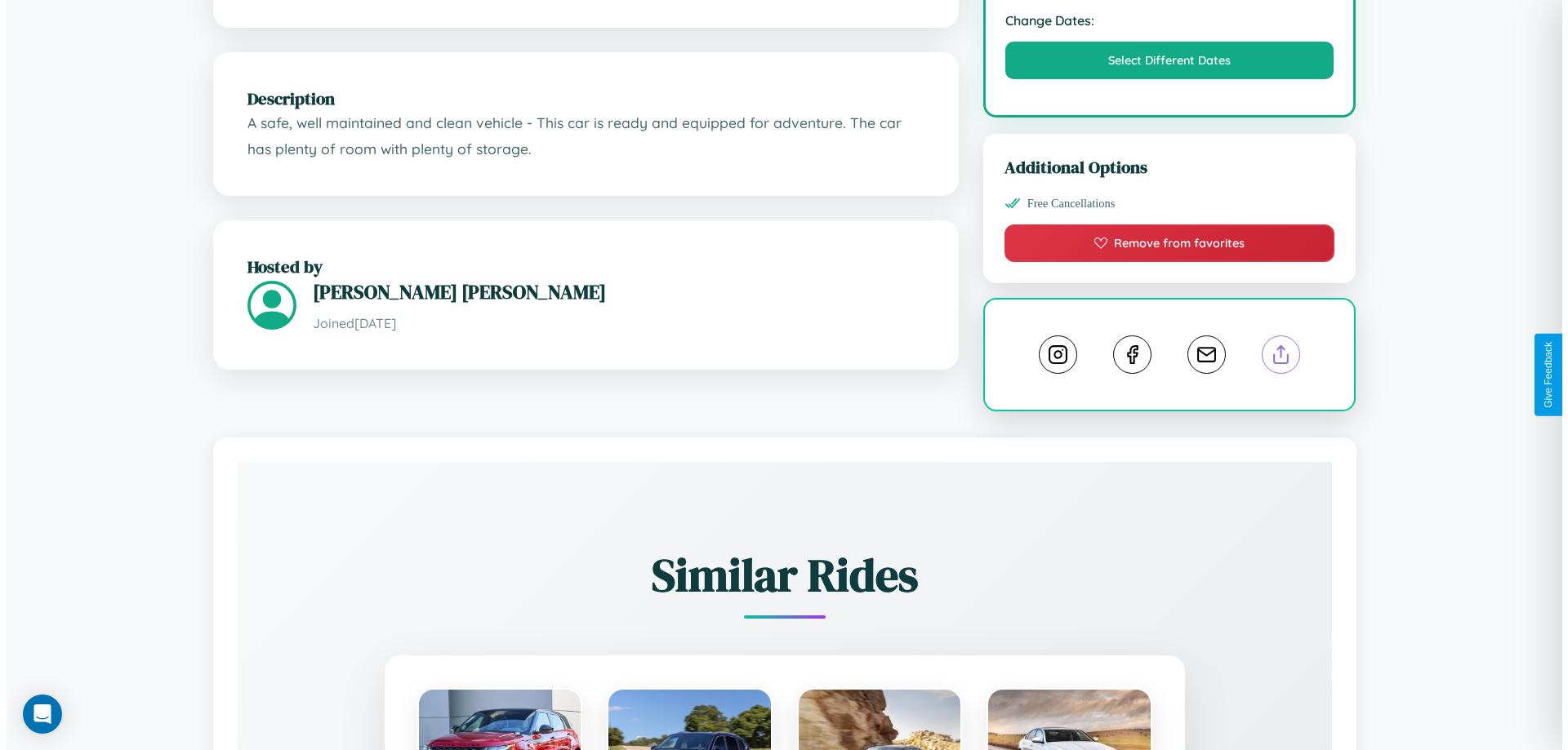
scroll to position [440, 0]
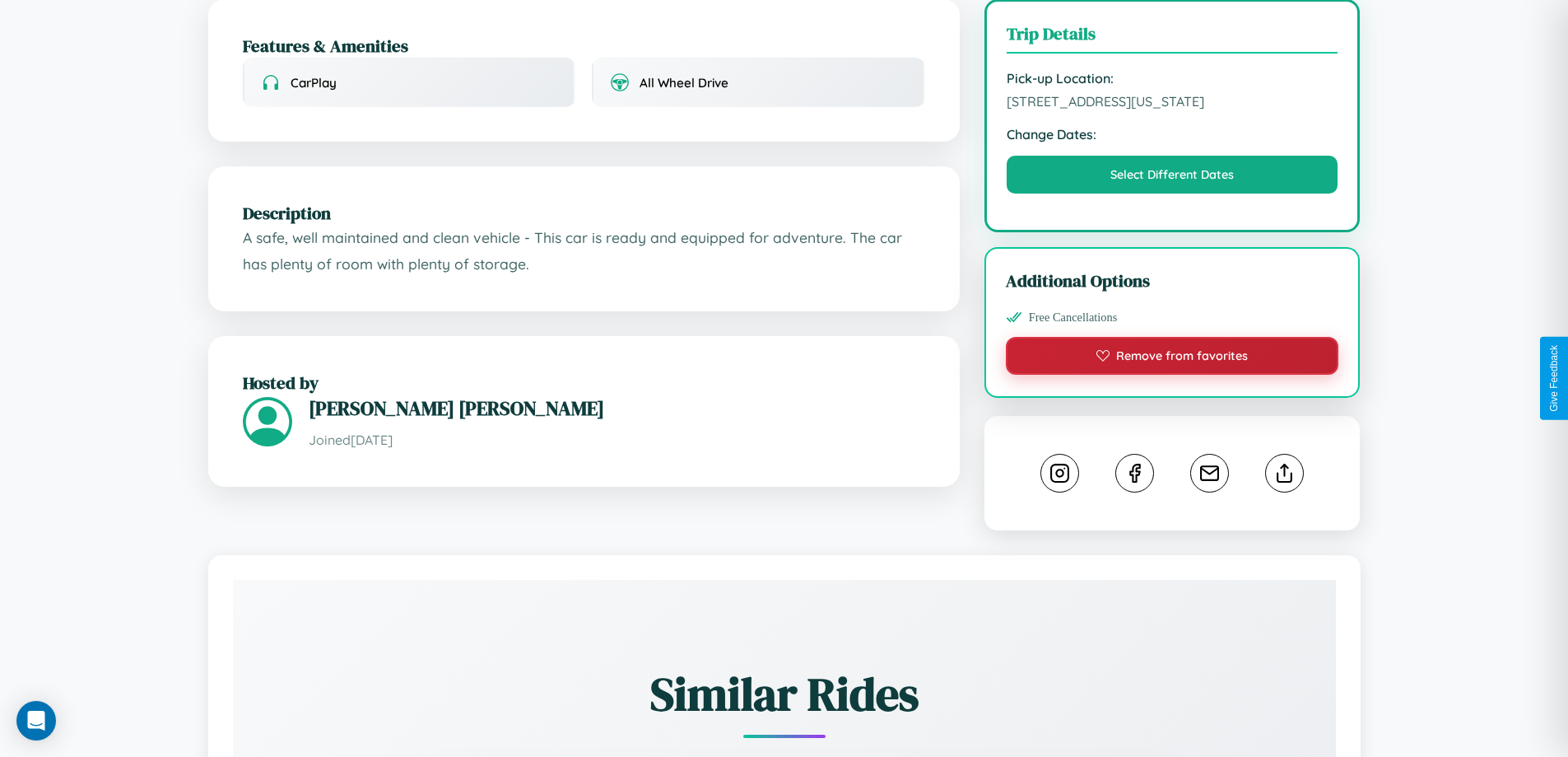
click at [1173, 375] on button "Remove from favorites" at bounding box center [1173, 356] width 334 height 38
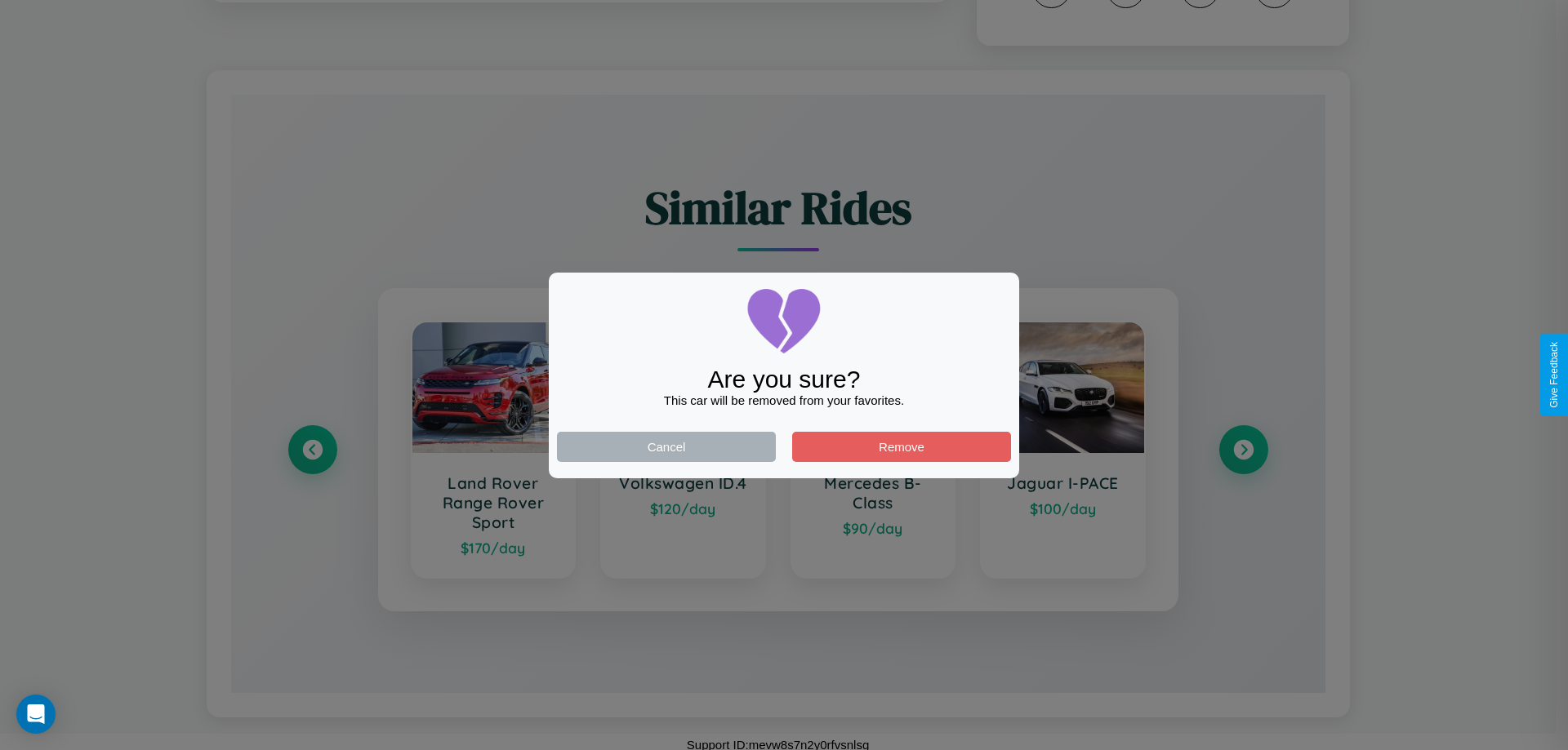
scroll to position [945, 0]
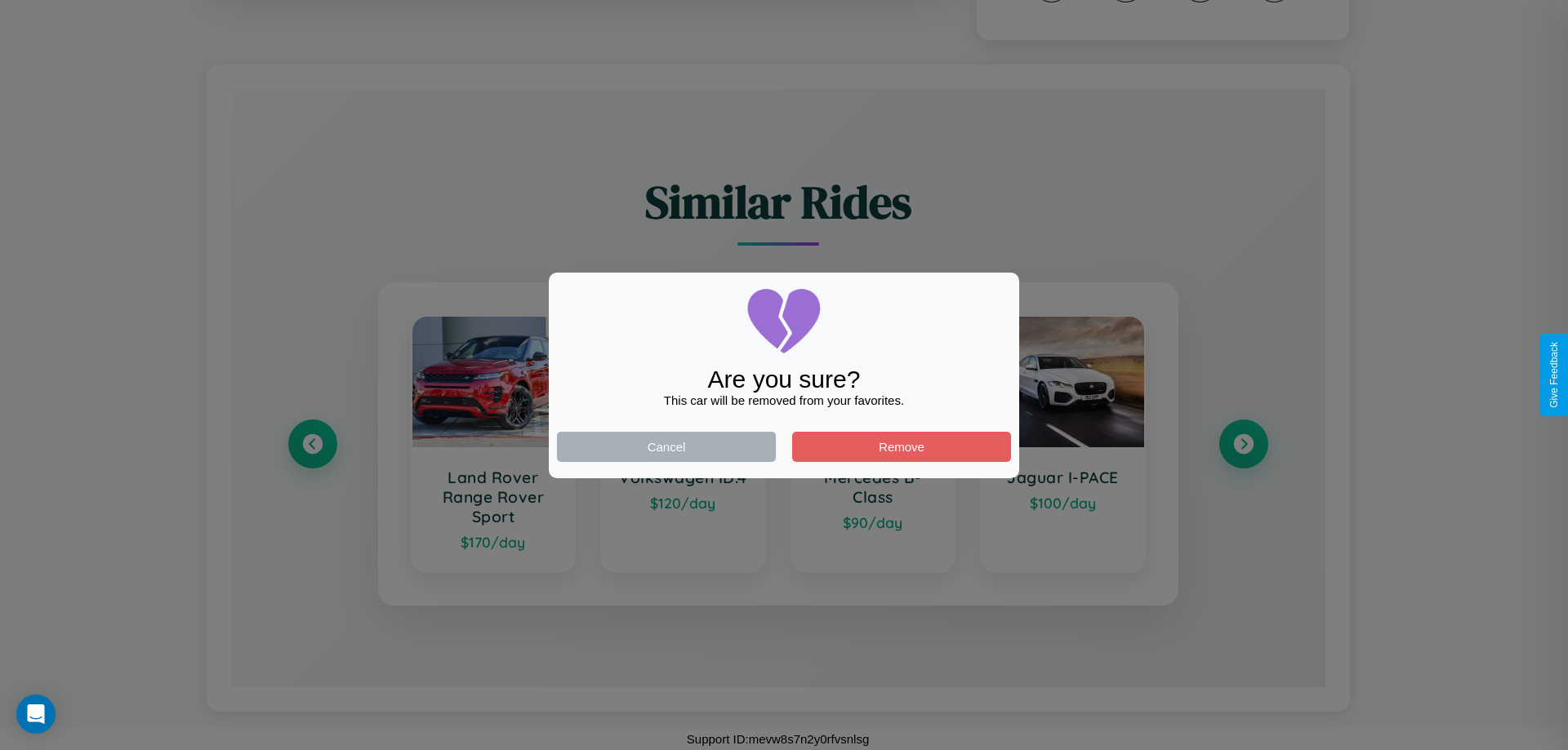
click at [1243, 444] on div at bounding box center [784, 375] width 1568 height 750
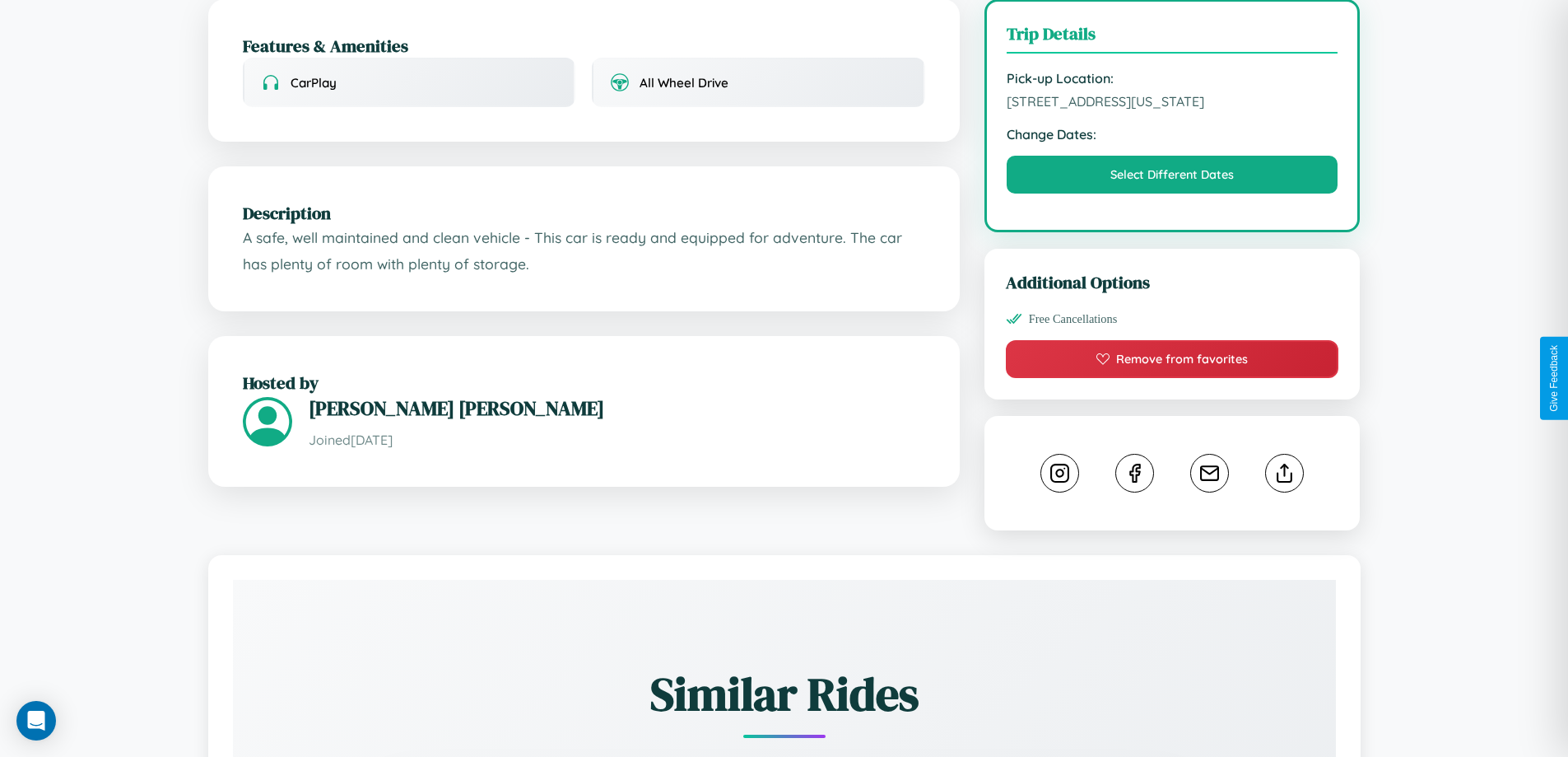
scroll to position [669, 0]
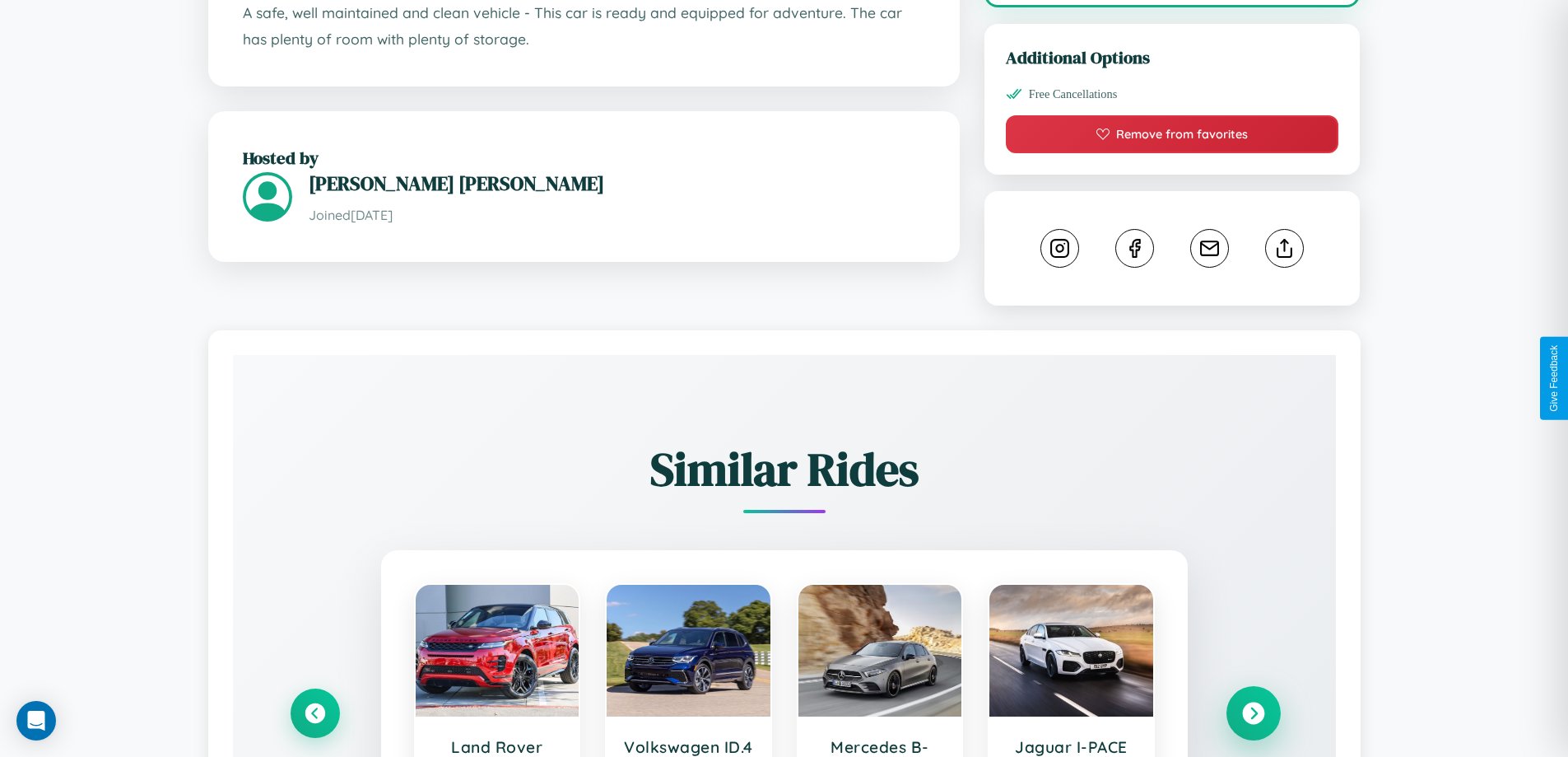
click at [1253, 725] on icon at bounding box center [1253, 714] width 22 height 22
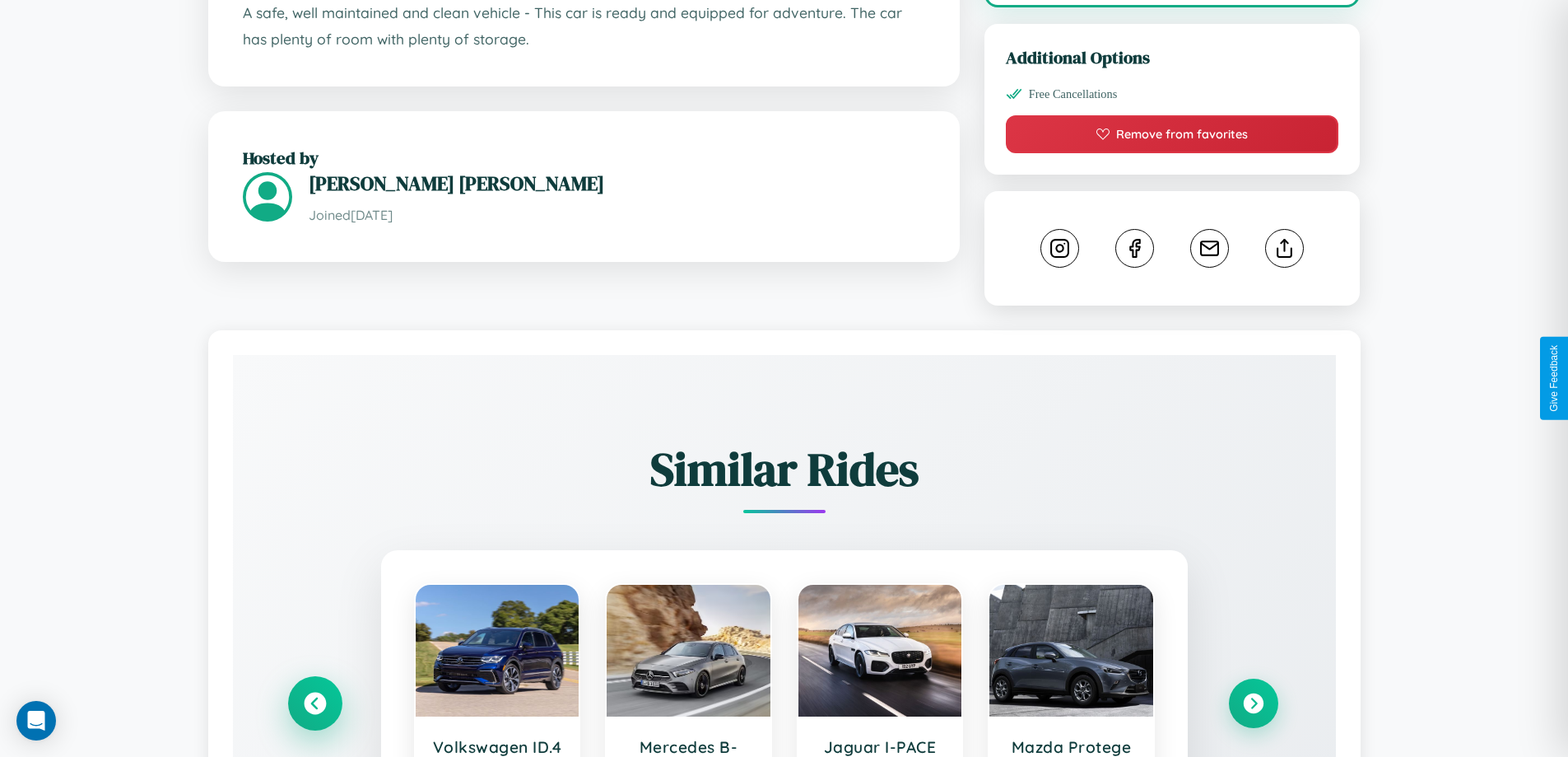
click at [315, 715] on icon at bounding box center [315, 704] width 22 height 22
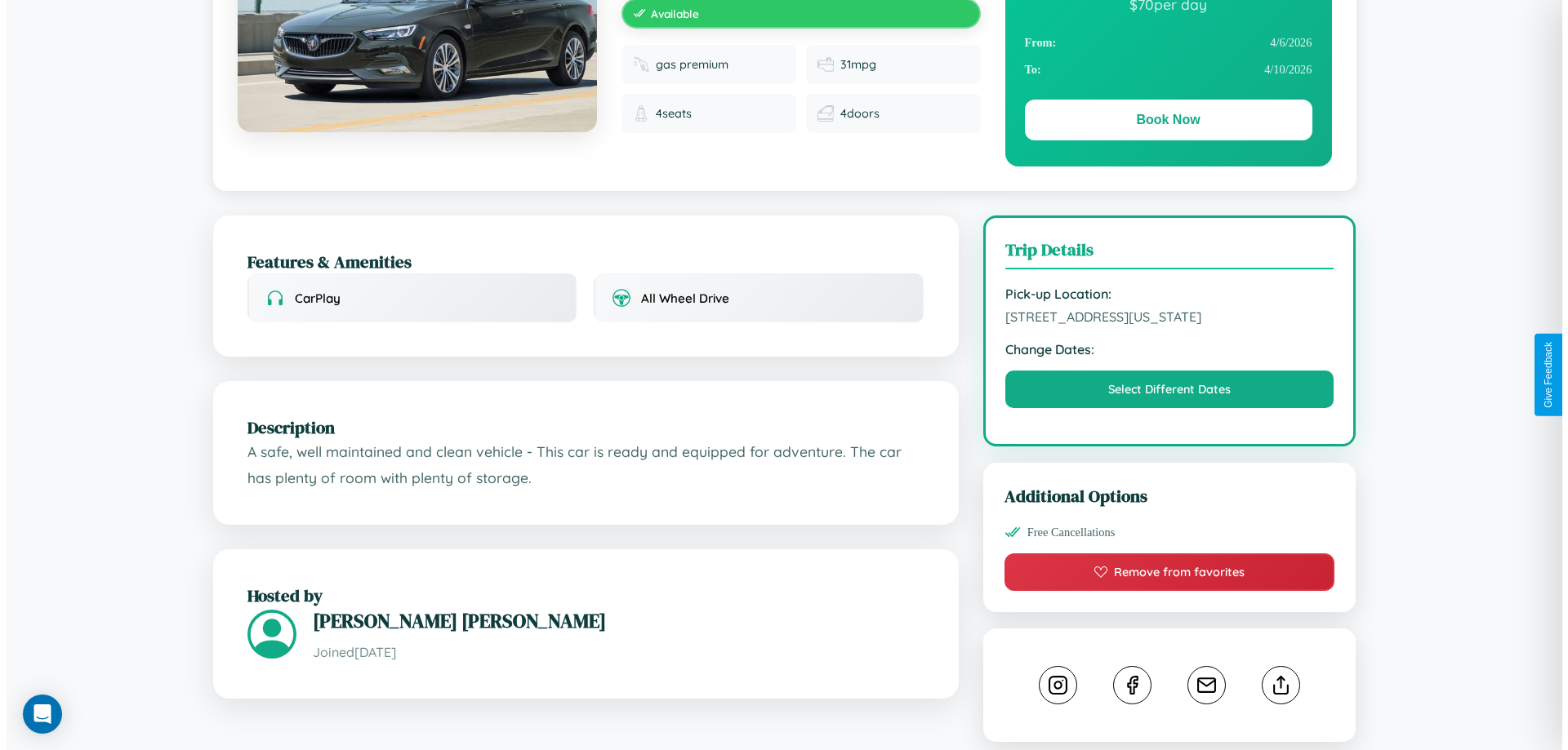
scroll to position [0, 0]
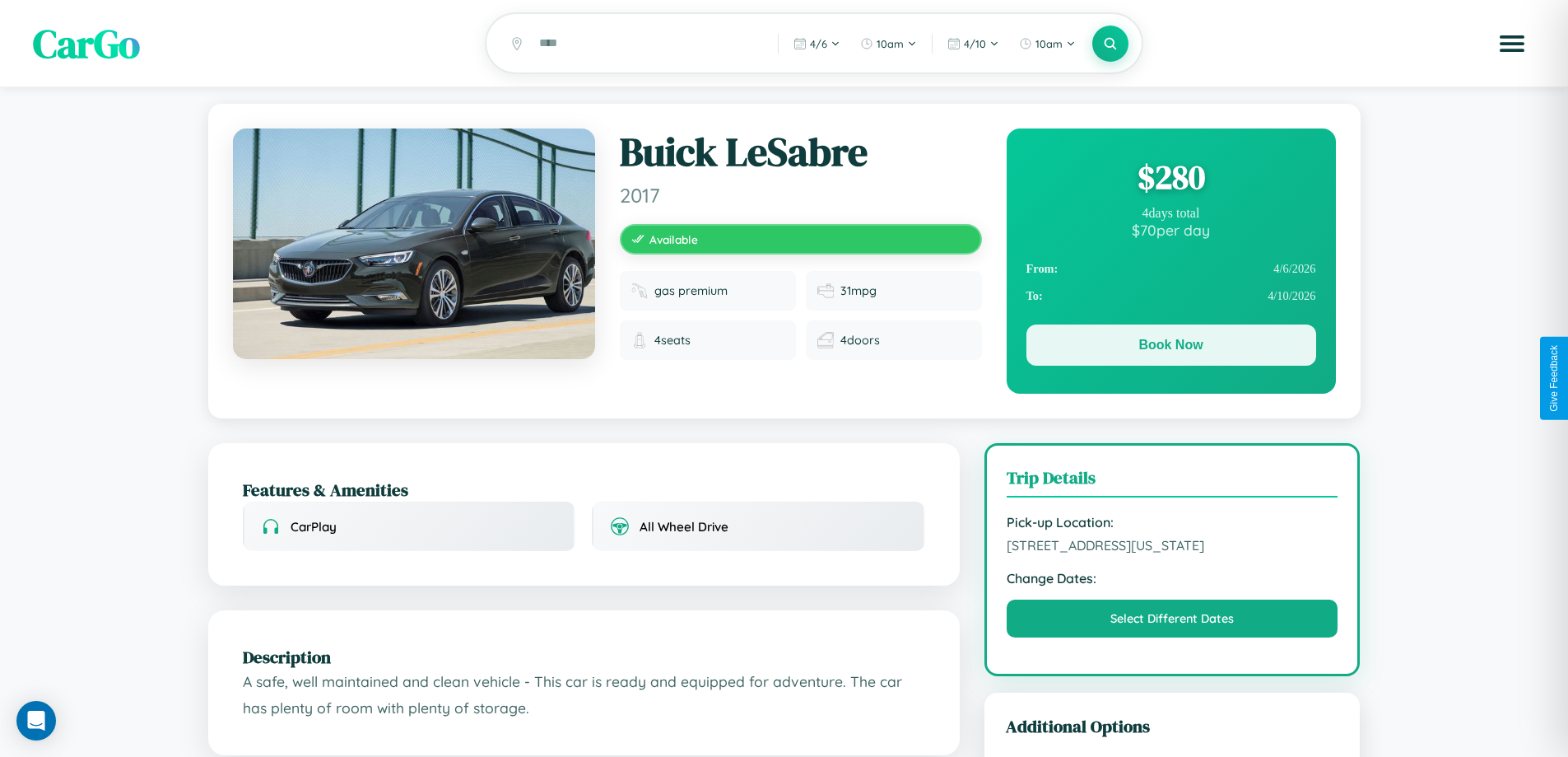
click at [1171, 348] on button "Book Now" at bounding box center [1172, 345] width 290 height 41
